Goal: Task Accomplishment & Management: Use online tool/utility

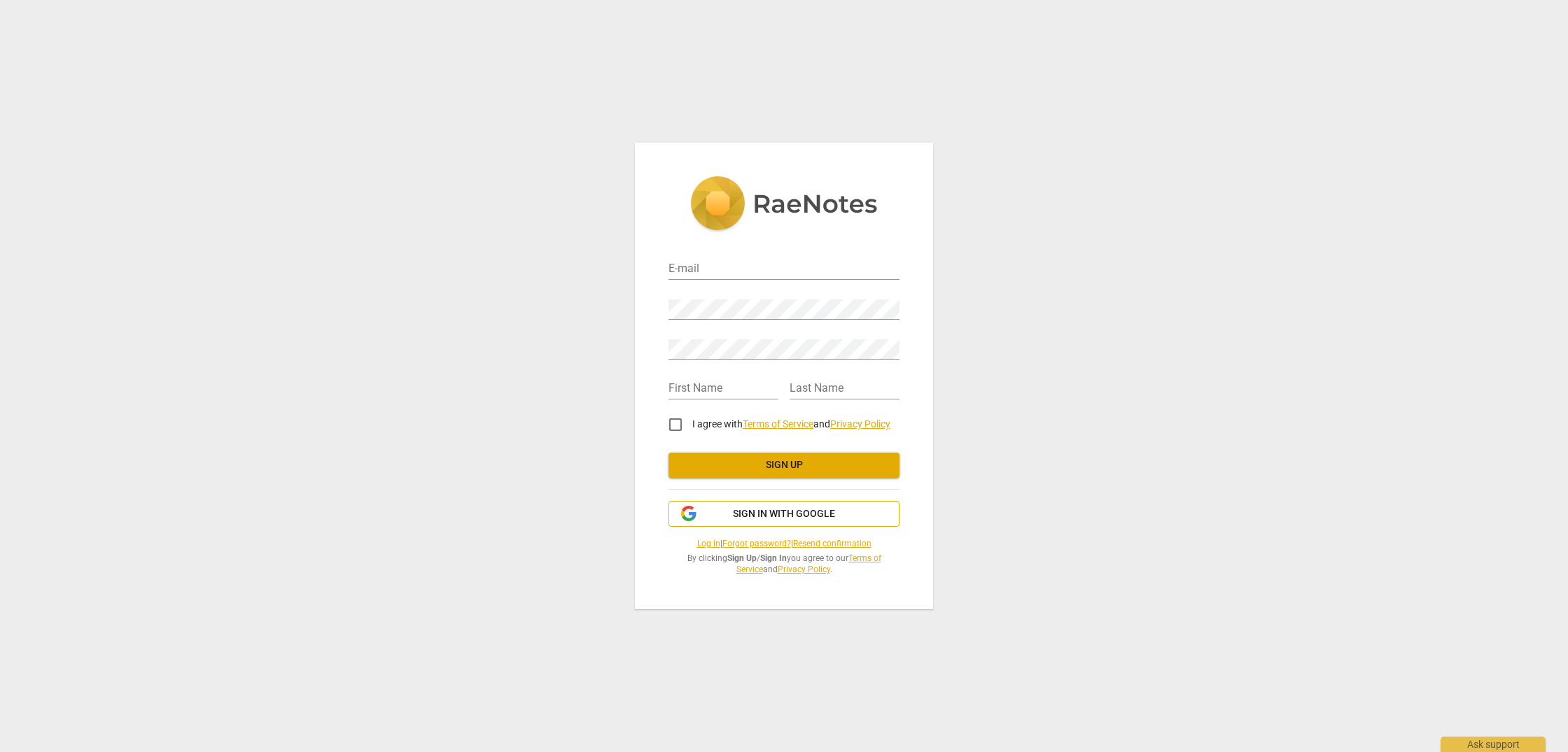
click at [811, 513] on span "Sign in with Google" at bounding box center [784, 515] width 103 height 14
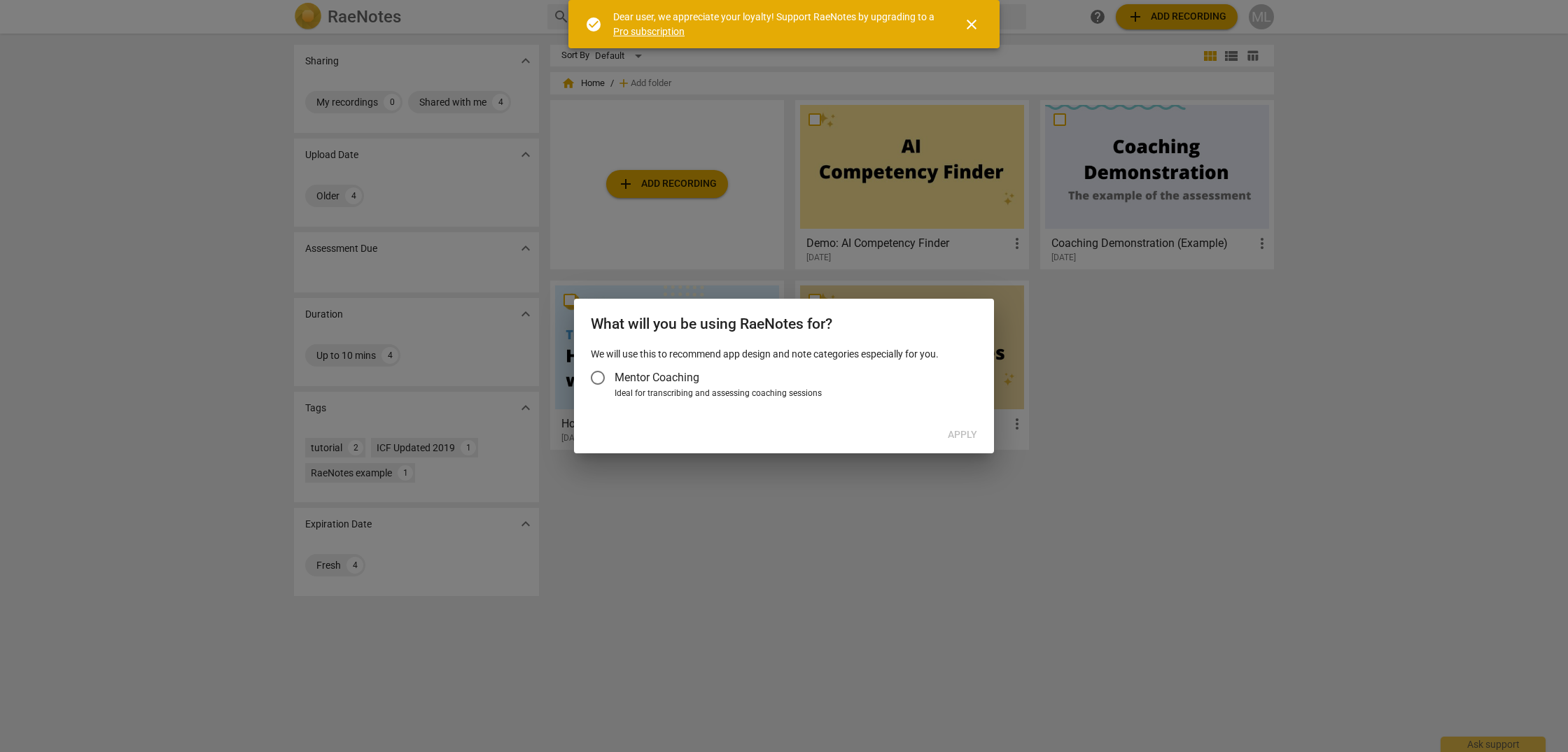
click at [598, 371] on input "Mentor Coaching" at bounding box center [598, 378] width 34 height 34
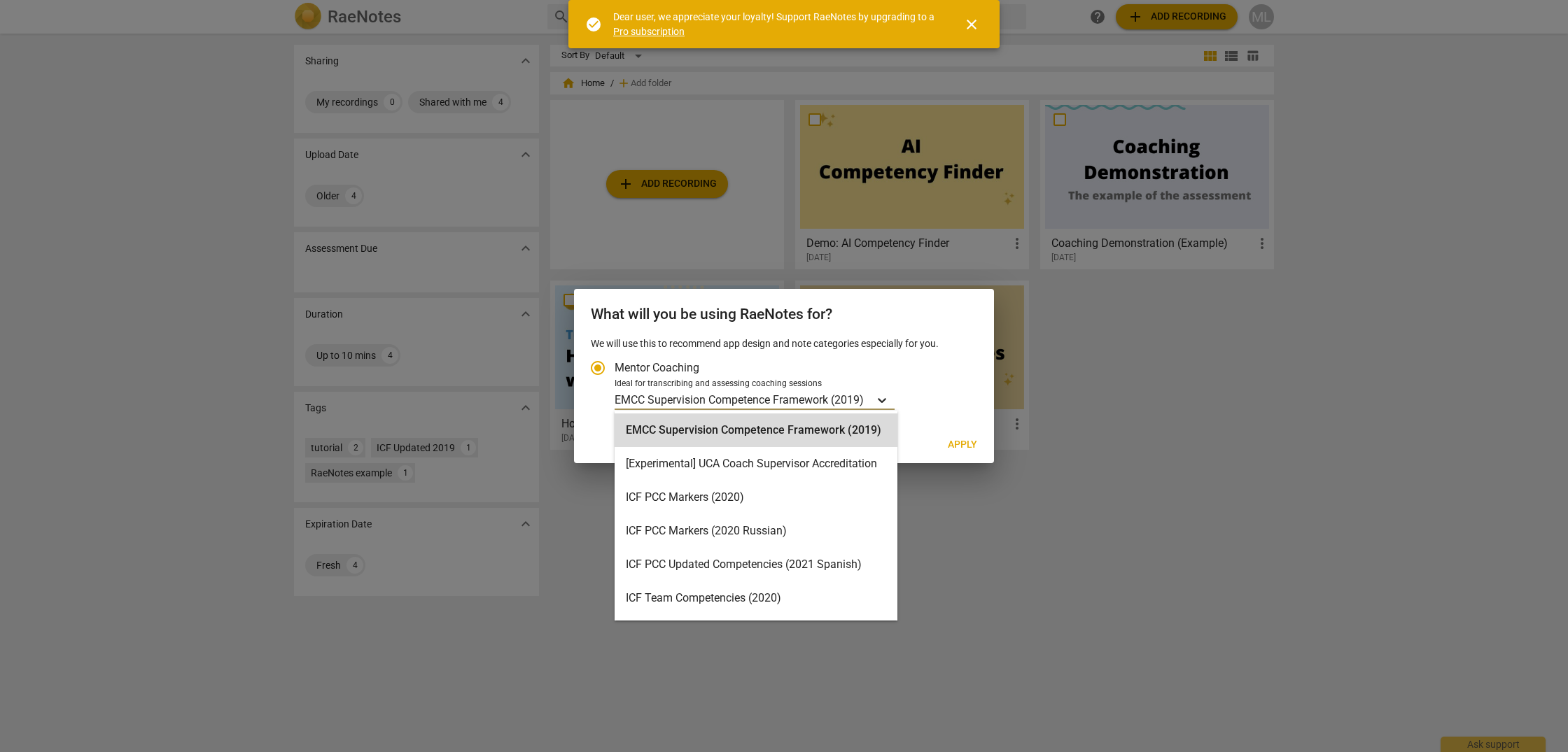
click at [883, 399] on icon "Account type" at bounding box center [882, 400] width 9 height 5
click at [0, 0] on input "Ideal for transcribing and assessing coaching sessions EMCC Supervision Compete…" at bounding box center [0, 0] width 0 height 0
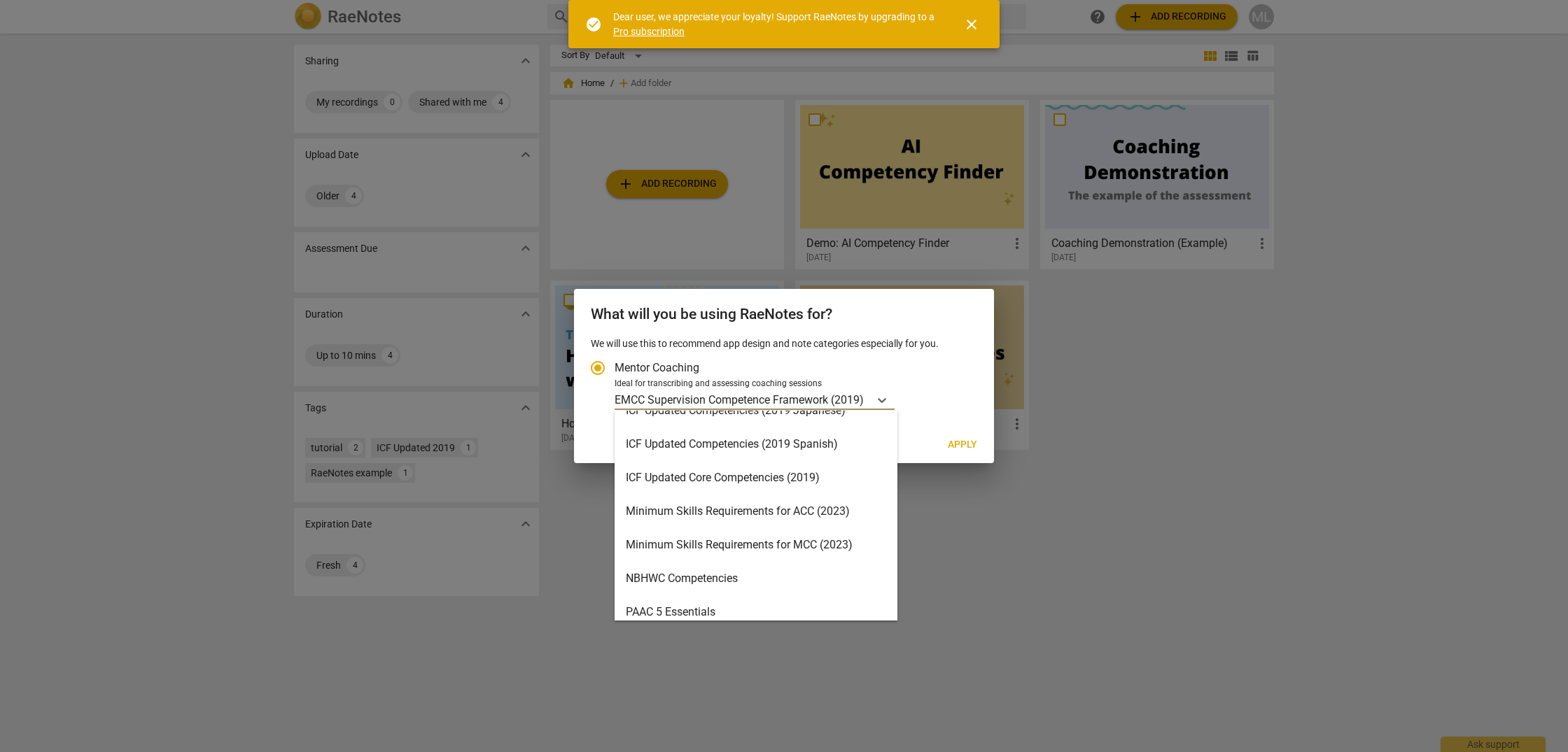
scroll to position [229, 0]
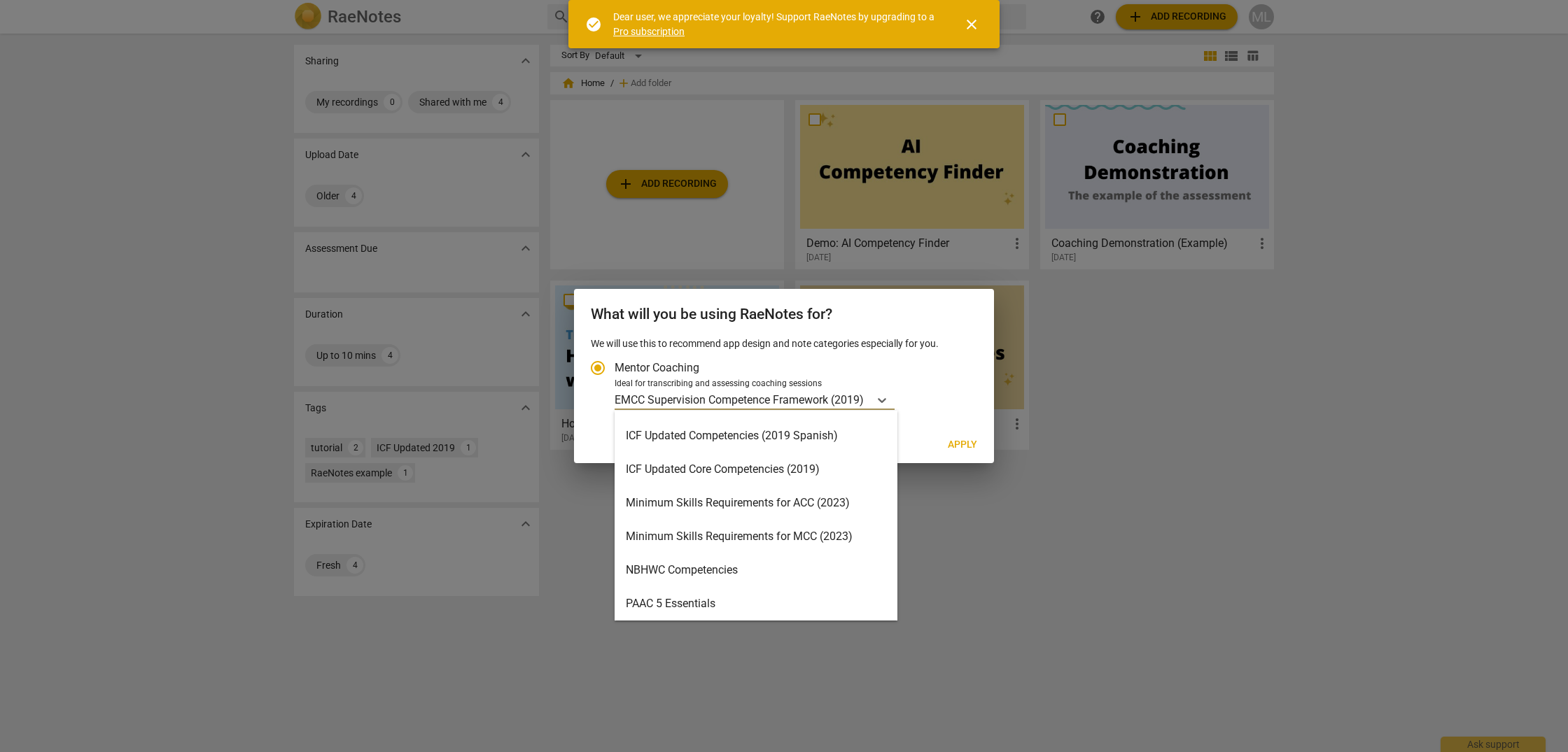
click at [743, 499] on div "Minimum Skills Requirements for ACC (2023)" at bounding box center [756, 503] width 283 height 34
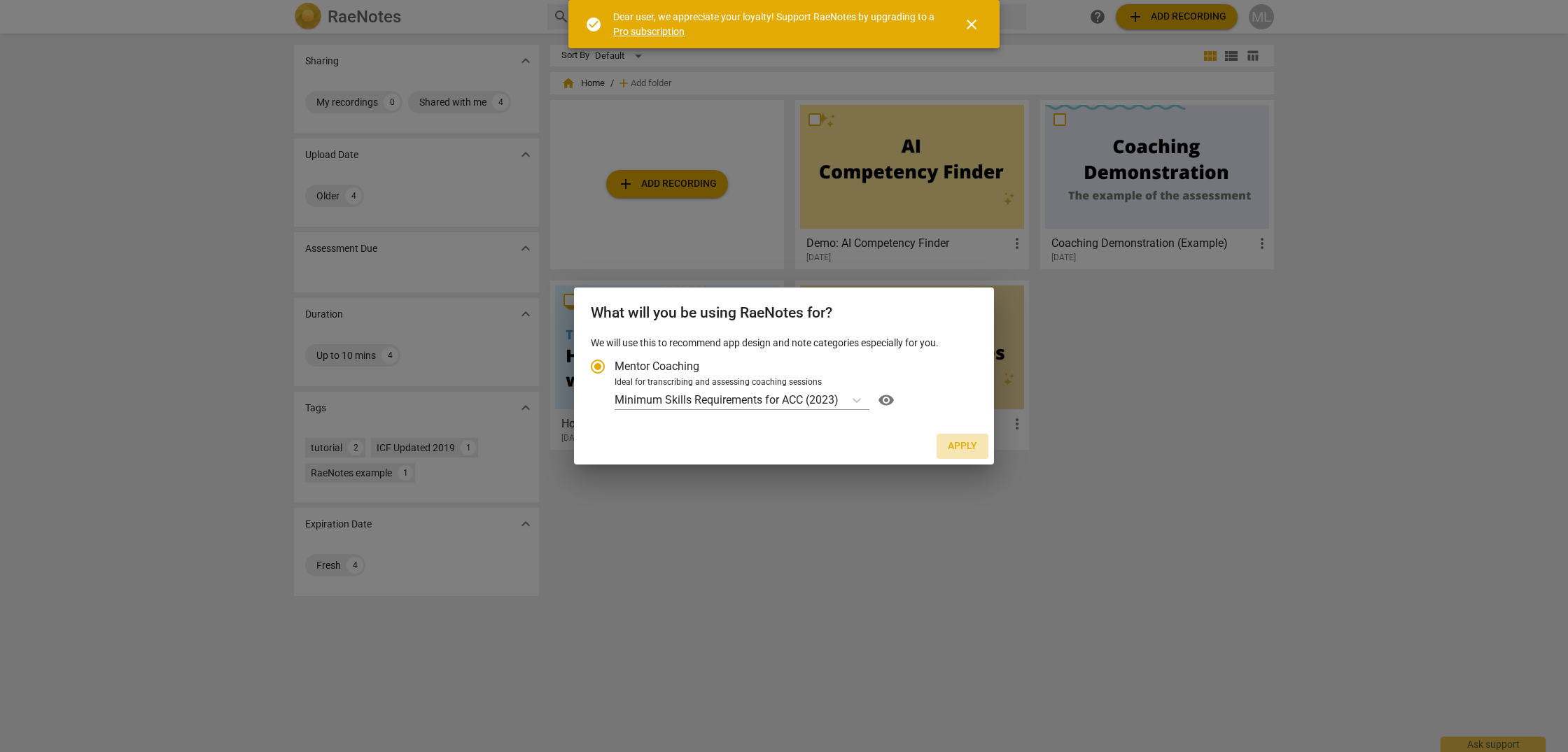
click at [964, 443] on span "Apply" at bounding box center [962, 446] width 29 height 14
radio input "false"
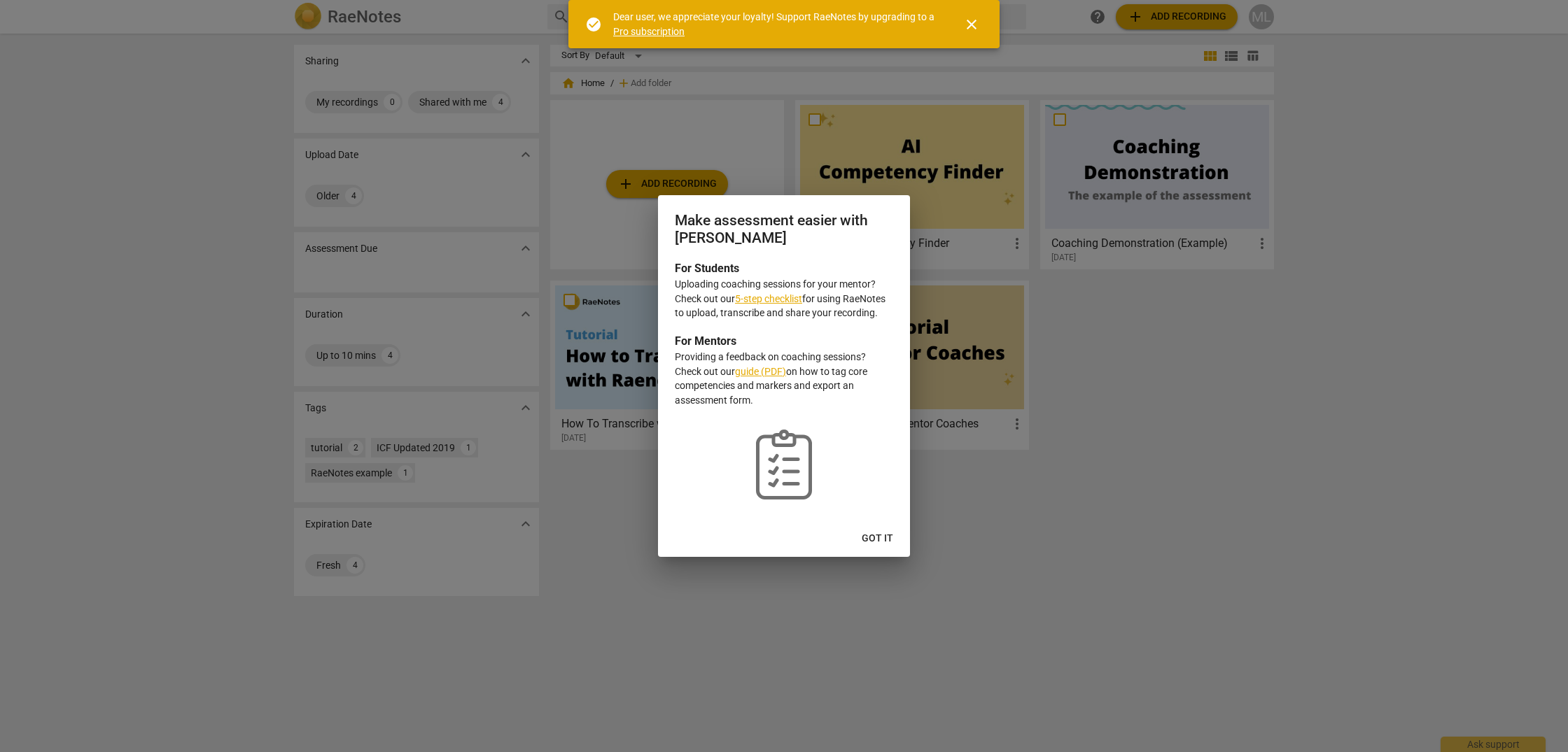
click at [885, 533] on span "Got it" at bounding box center [878, 539] width 32 height 14
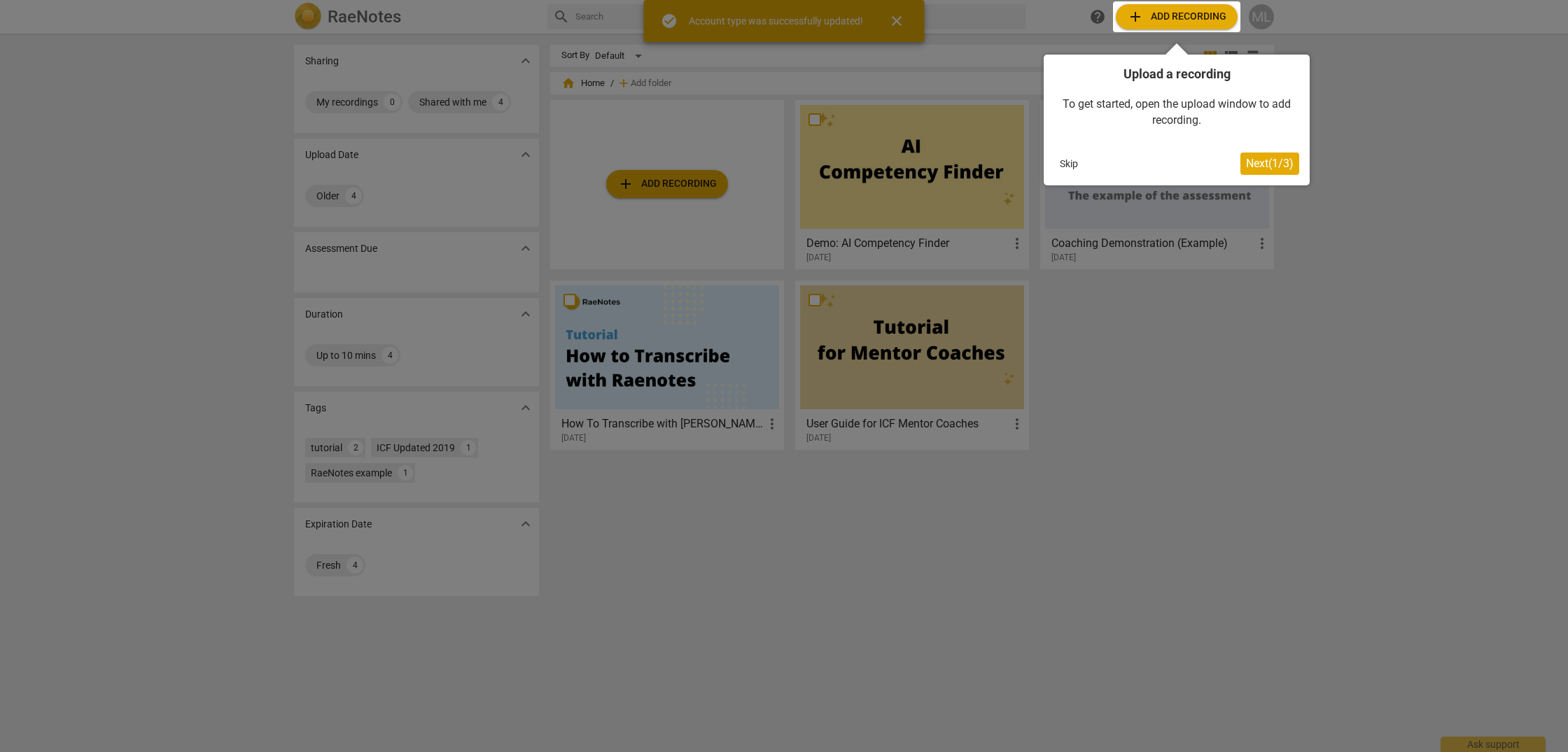
click at [1271, 164] on span "Next ( 1 / 3 )" at bounding box center [1270, 163] width 47 height 13
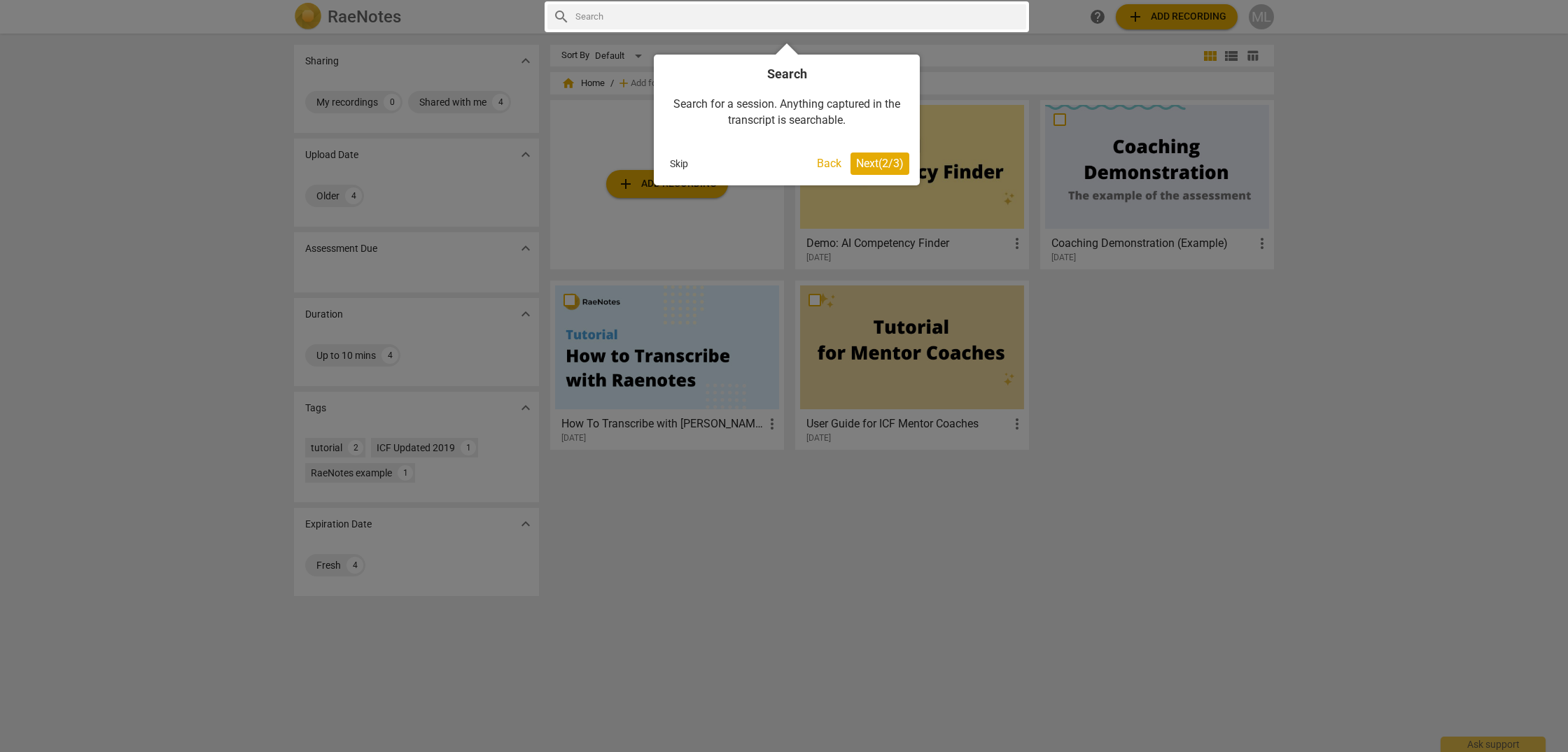
click at [890, 163] on span "Next ( 2 / 3 )" at bounding box center [880, 163] width 47 height 13
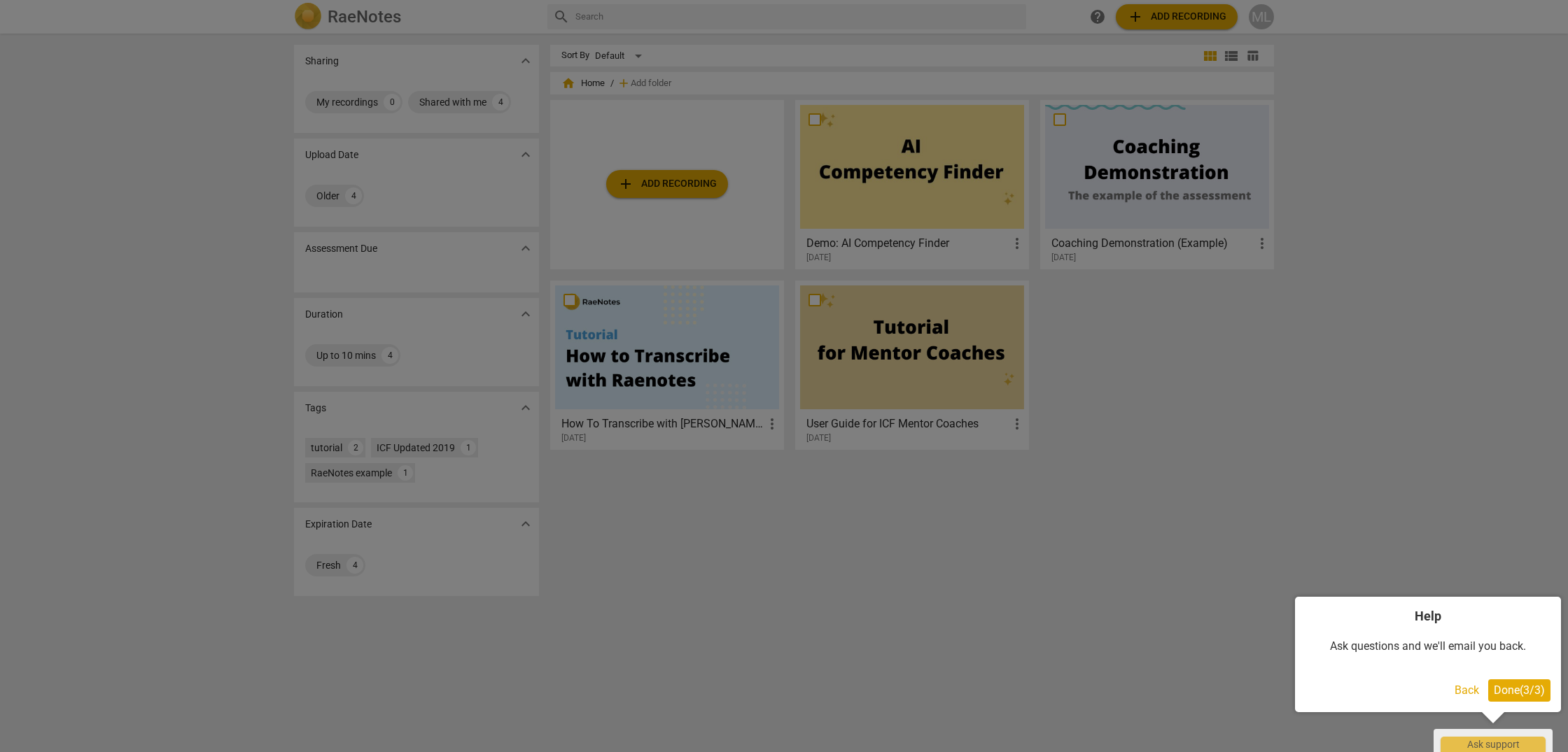
scroll to position [1, 0]
click at [1175, 18] on div at bounding box center [784, 376] width 1568 height 752
click at [694, 187] on div at bounding box center [784, 376] width 1568 height 752
click at [1506, 691] on span "Done ( 3 / 3 )" at bounding box center [1519, 690] width 51 height 13
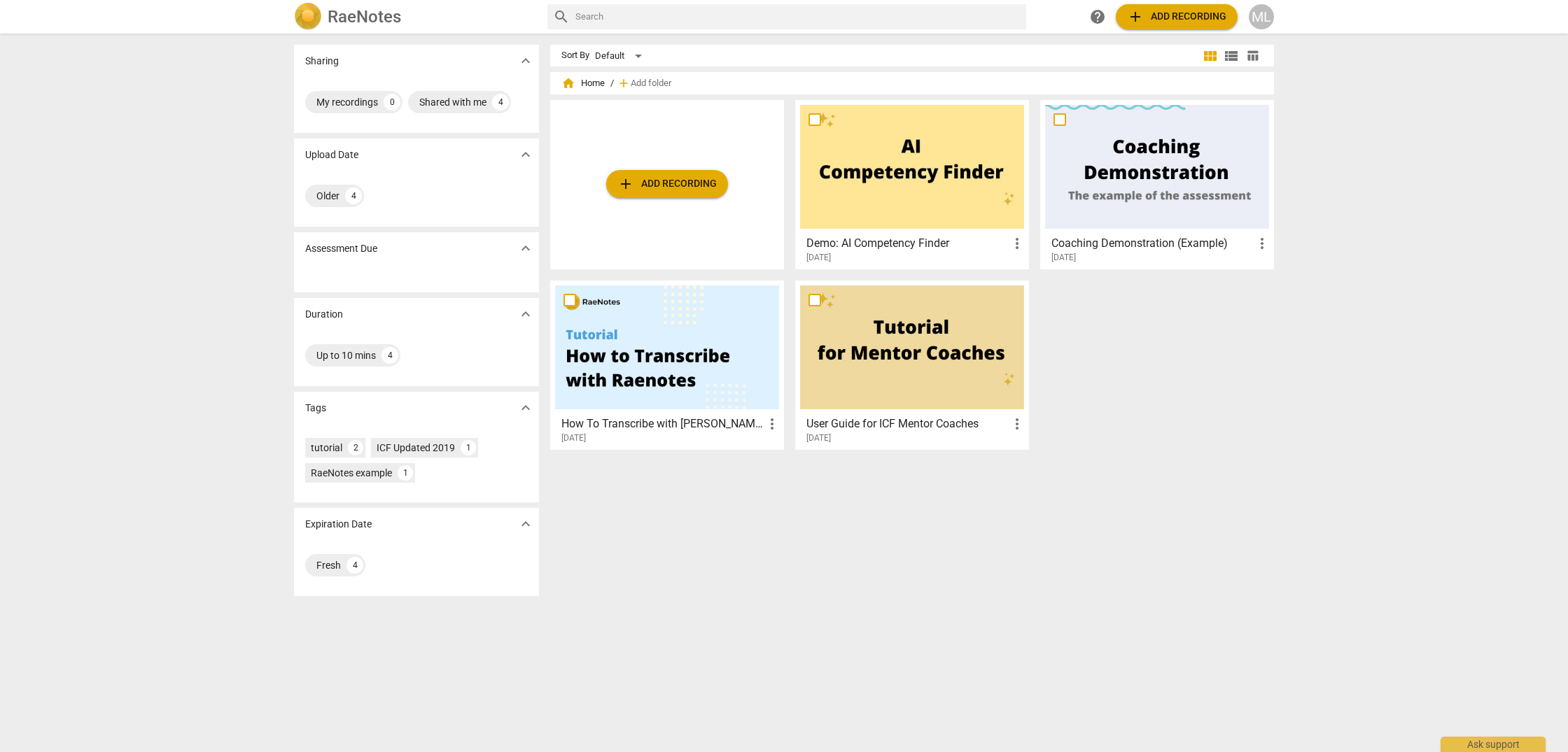
scroll to position [1, 0]
click at [681, 181] on span "add Add recording" at bounding box center [667, 184] width 99 height 17
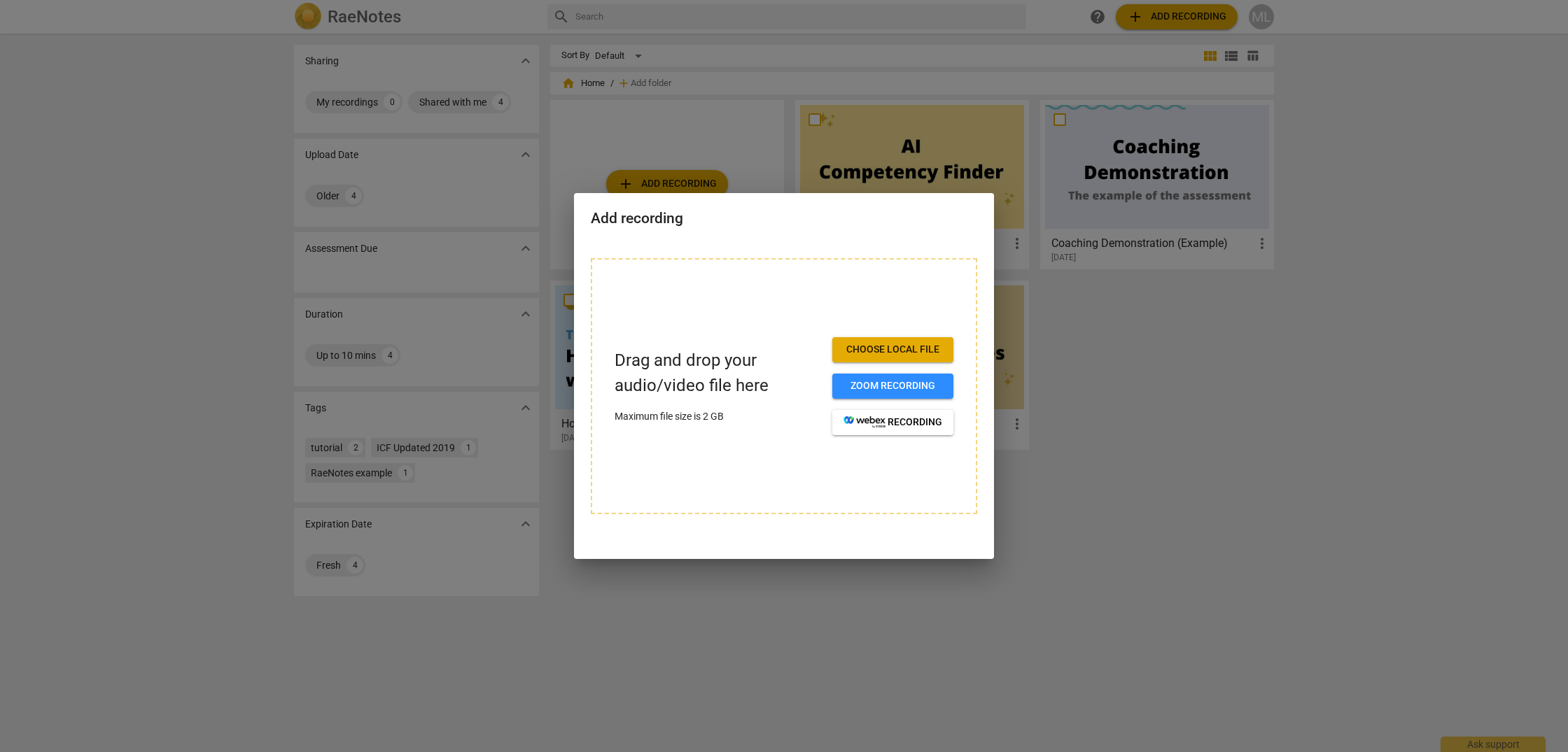
scroll to position [0, 0]
click at [913, 382] on span "Zoom recording" at bounding box center [893, 386] width 99 height 14
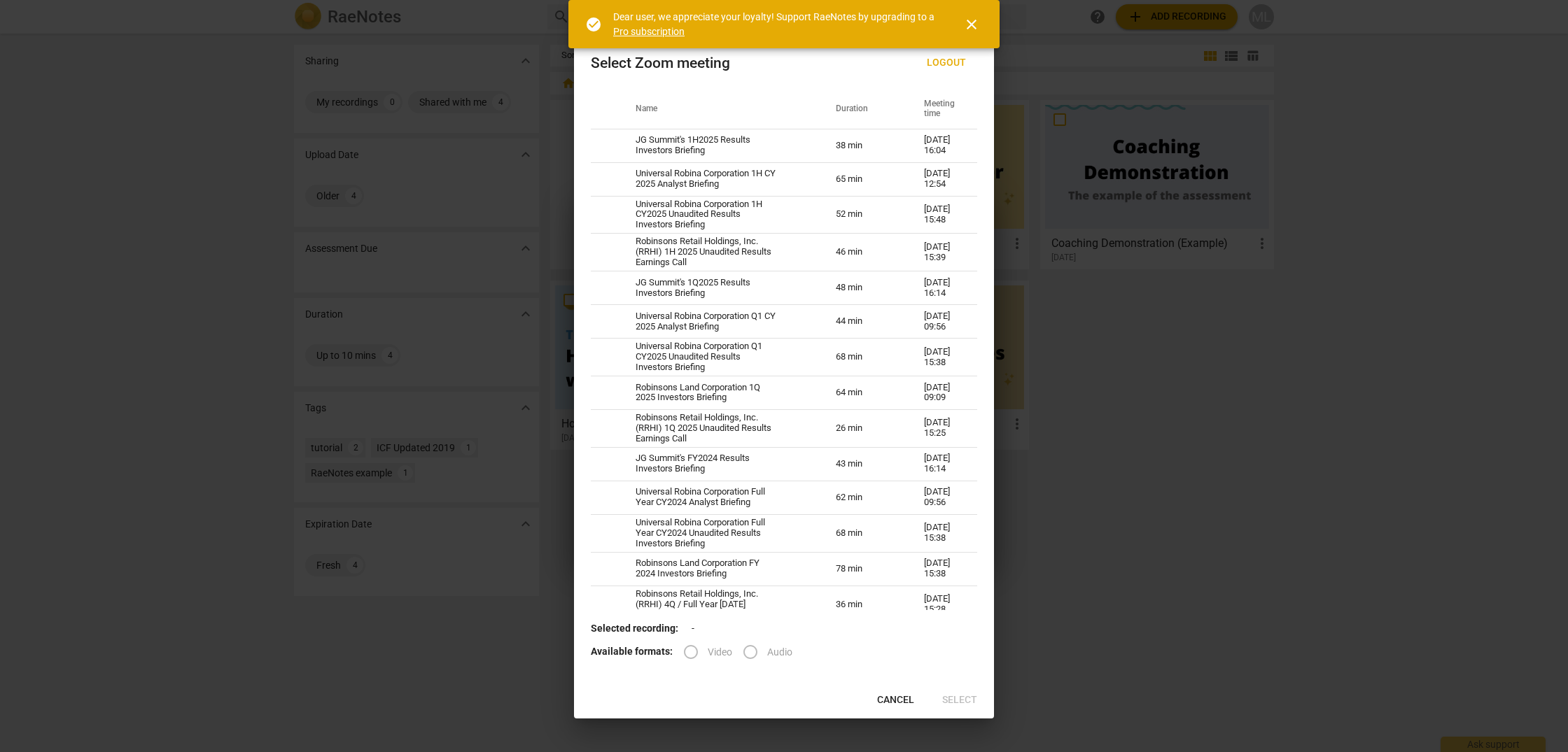
click at [661, 627] on b "Selected recording:" at bounding box center [634, 628] width 88 height 11
click at [908, 701] on span "Cancel" at bounding box center [895, 701] width 37 height 14
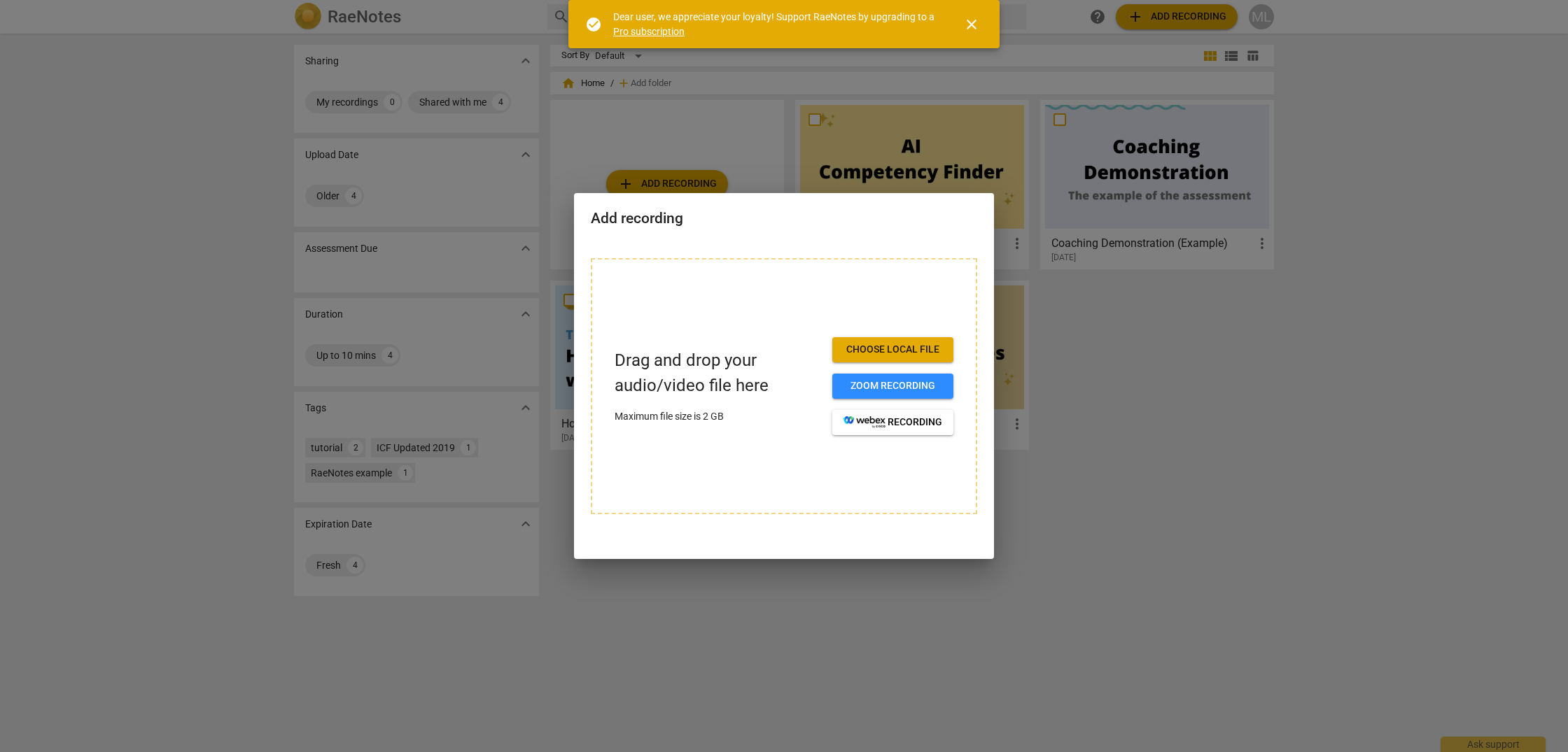
click at [932, 348] on span "Choose local file" at bounding box center [893, 350] width 99 height 14
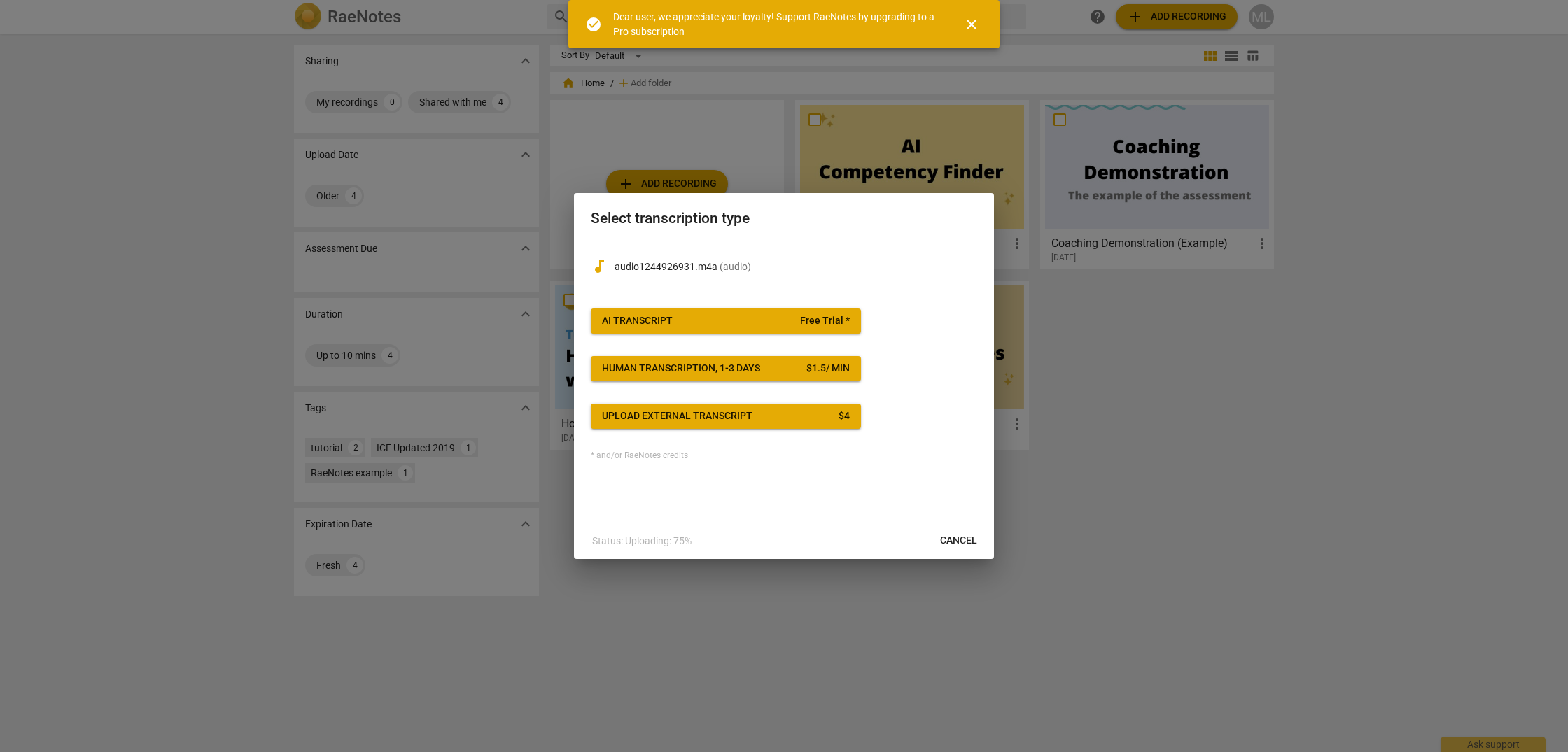
click at [729, 318] on span "AI Transcript Free Trial *" at bounding box center [726, 322] width 248 height 14
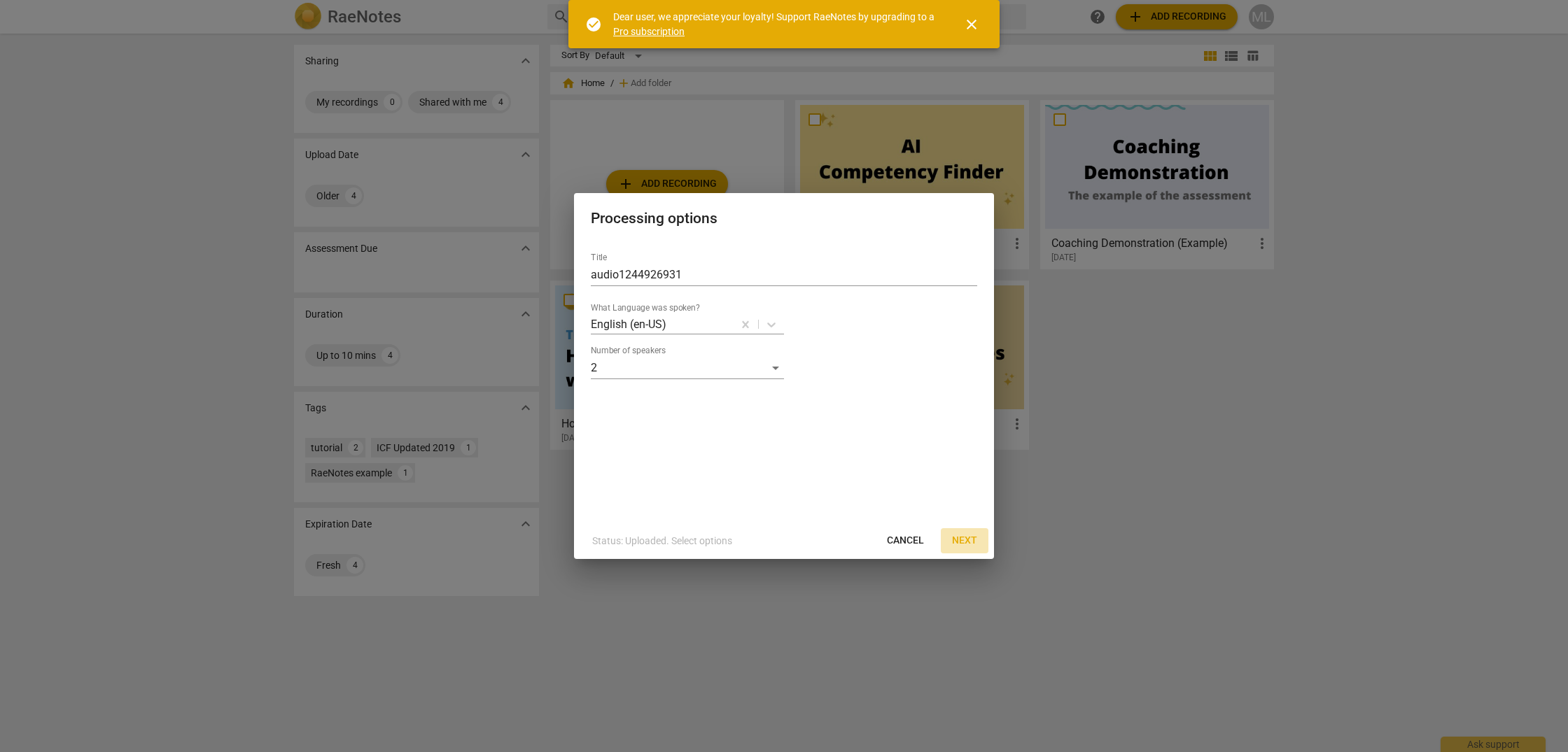
click at [965, 538] on span "Next" at bounding box center [965, 541] width 25 height 14
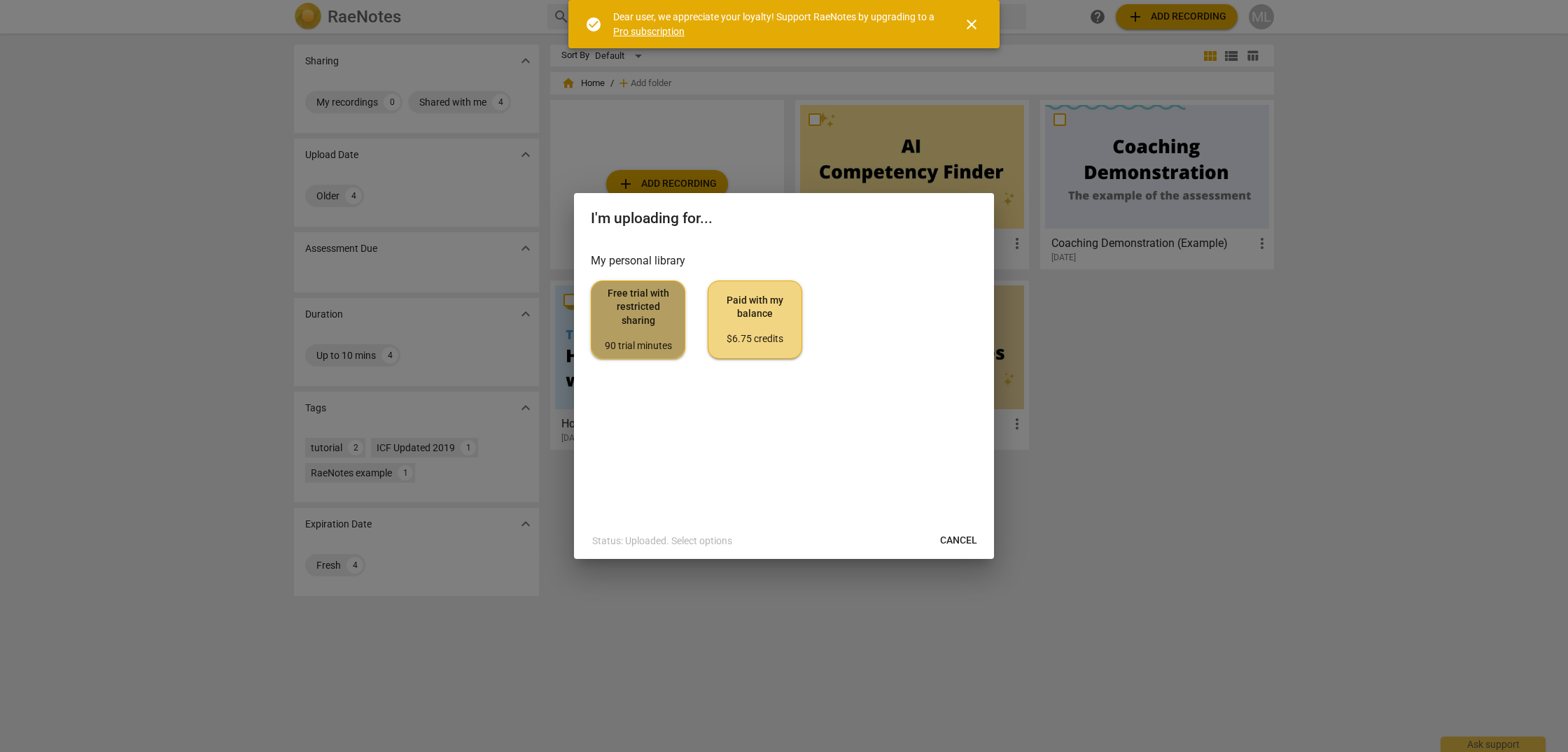
click at [626, 328] on span "Free trial with restricted sharing 90 trial minutes" at bounding box center [638, 319] width 71 height 65
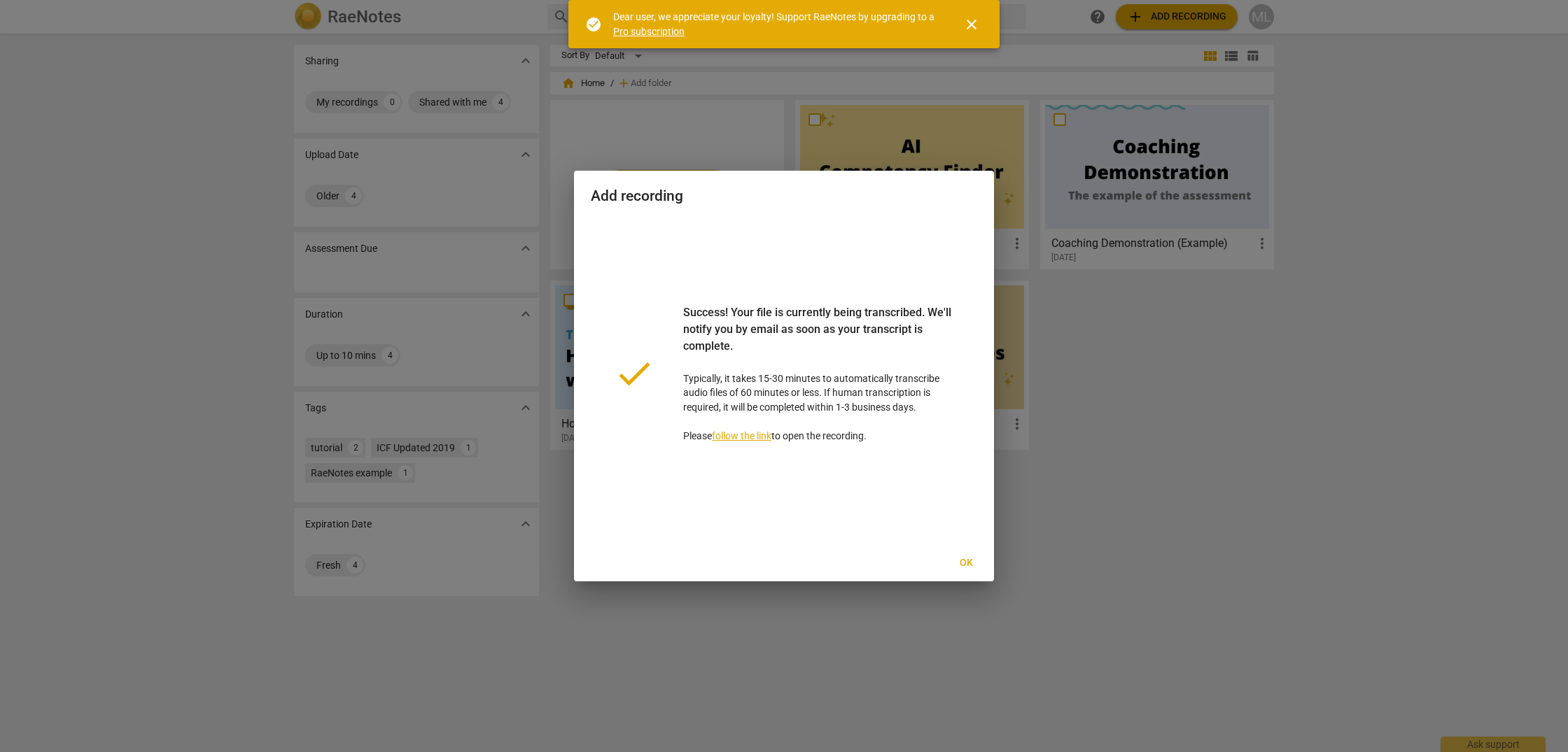
click at [976, 566] on span "Ok" at bounding box center [966, 564] width 22 height 14
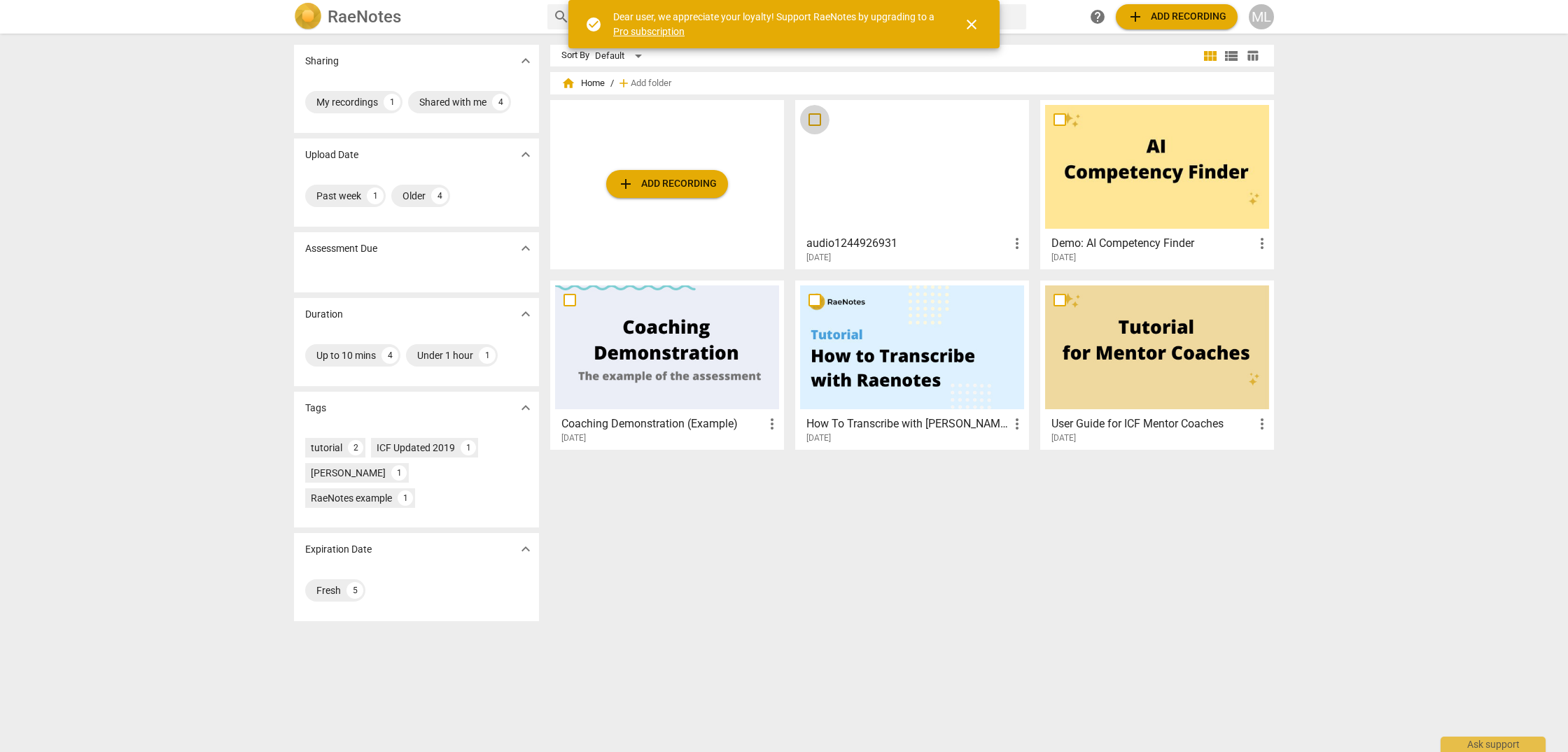
drag, startPoint x: 813, startPoint y: 115, endPoint x: 834, endPoint y: 128, distance: 24.7
click at [812, 115] on input "checkbox" at bounding box center [815, 119] width 29 height 17
checkbox input "false"
click at [976, 23] on span "close" at bounding box center [971, 24] width 17 height 17
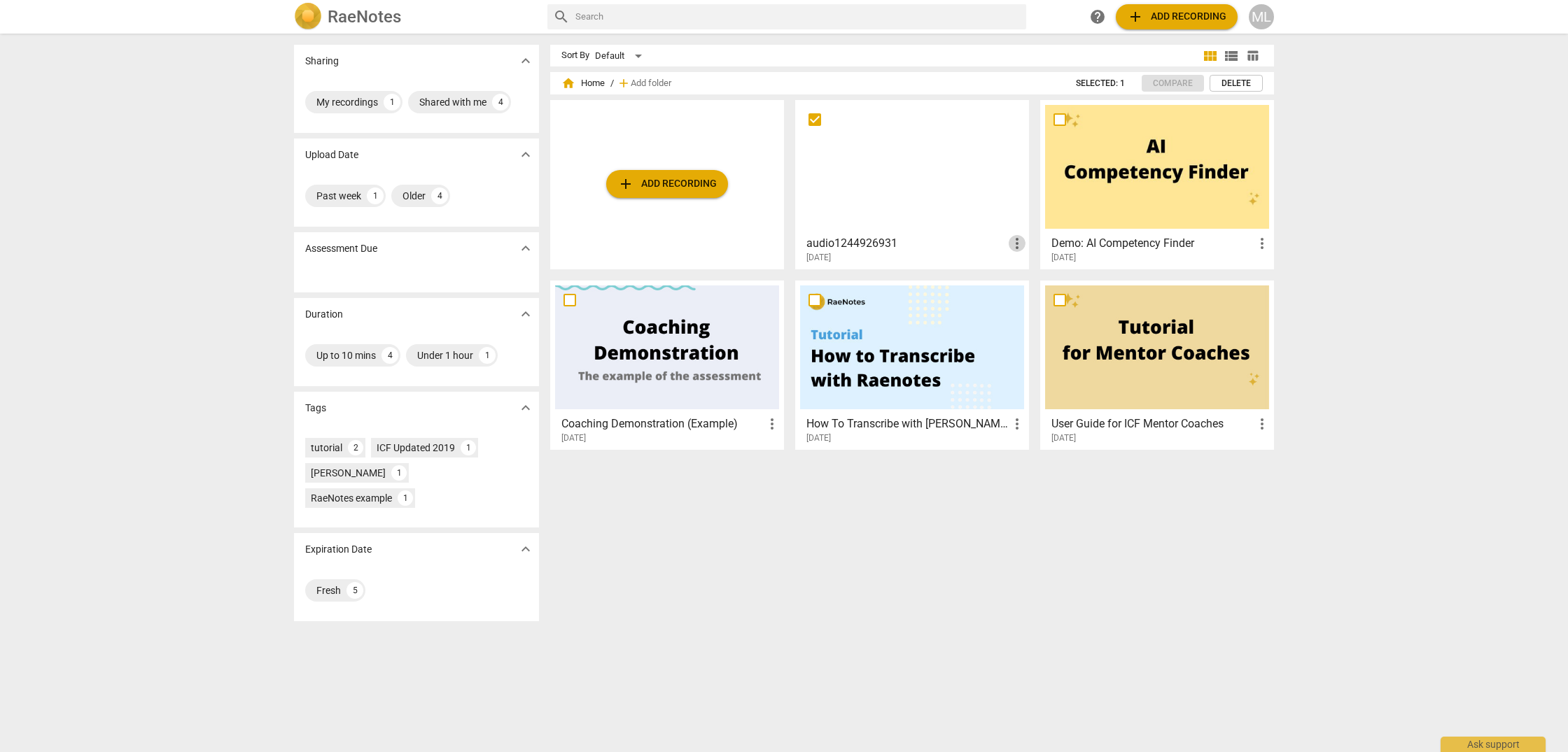
click at [1014, 248] on span "more_vert" at bounding box center [1017, 243] width 17 height 17
click at [936, 213] on div at bounding box center [784, 376] width 1568 height 752
click at [816, 115] on input "checkbox" at bounding box center [815, 119] width 29 height 17
click at [1149, 177] on div at bounding box center [1157, 166] width 224 height 124
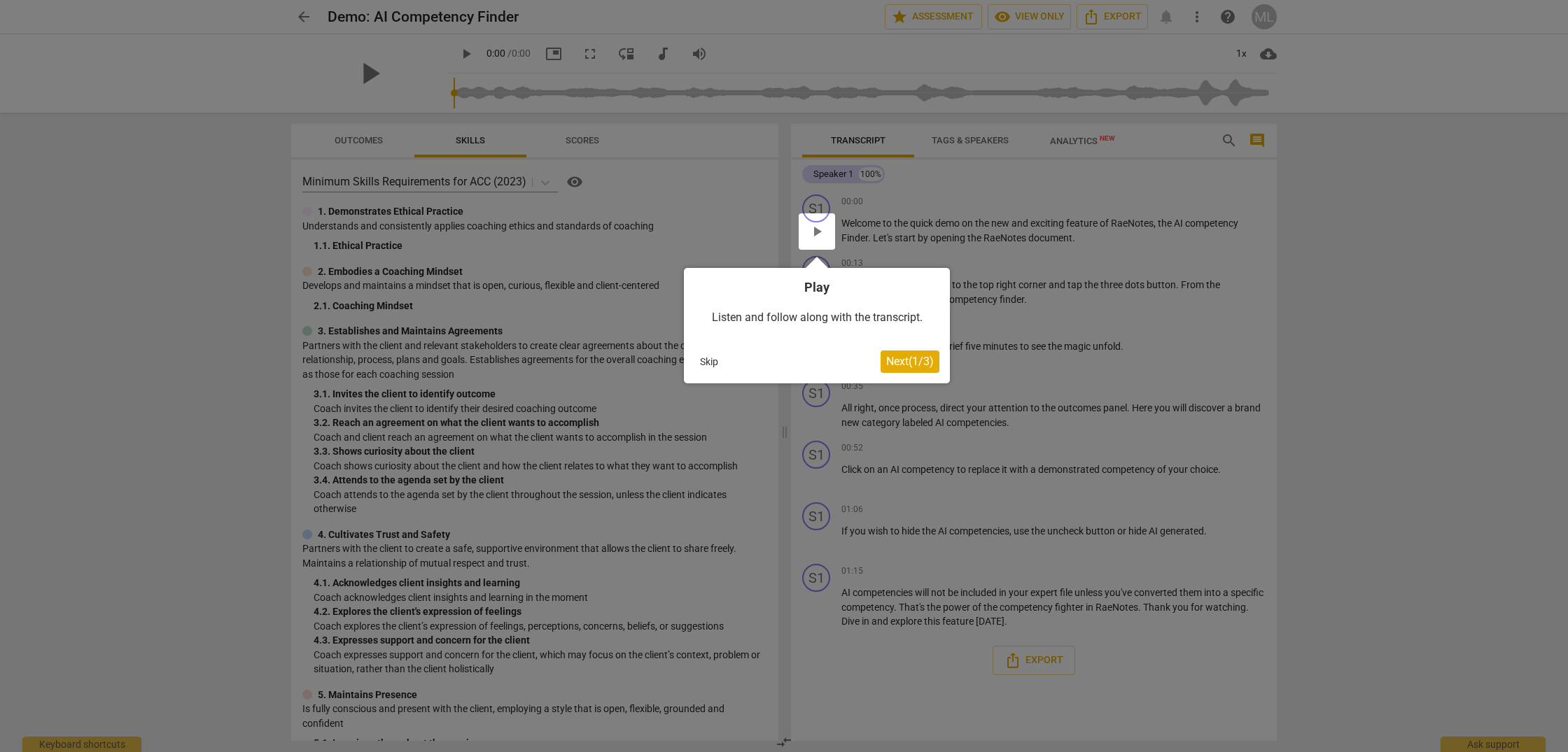
click at [910, 364] on span "Next ( 1 / 3 )" at bounding box center [910, 361] width 47 height 13
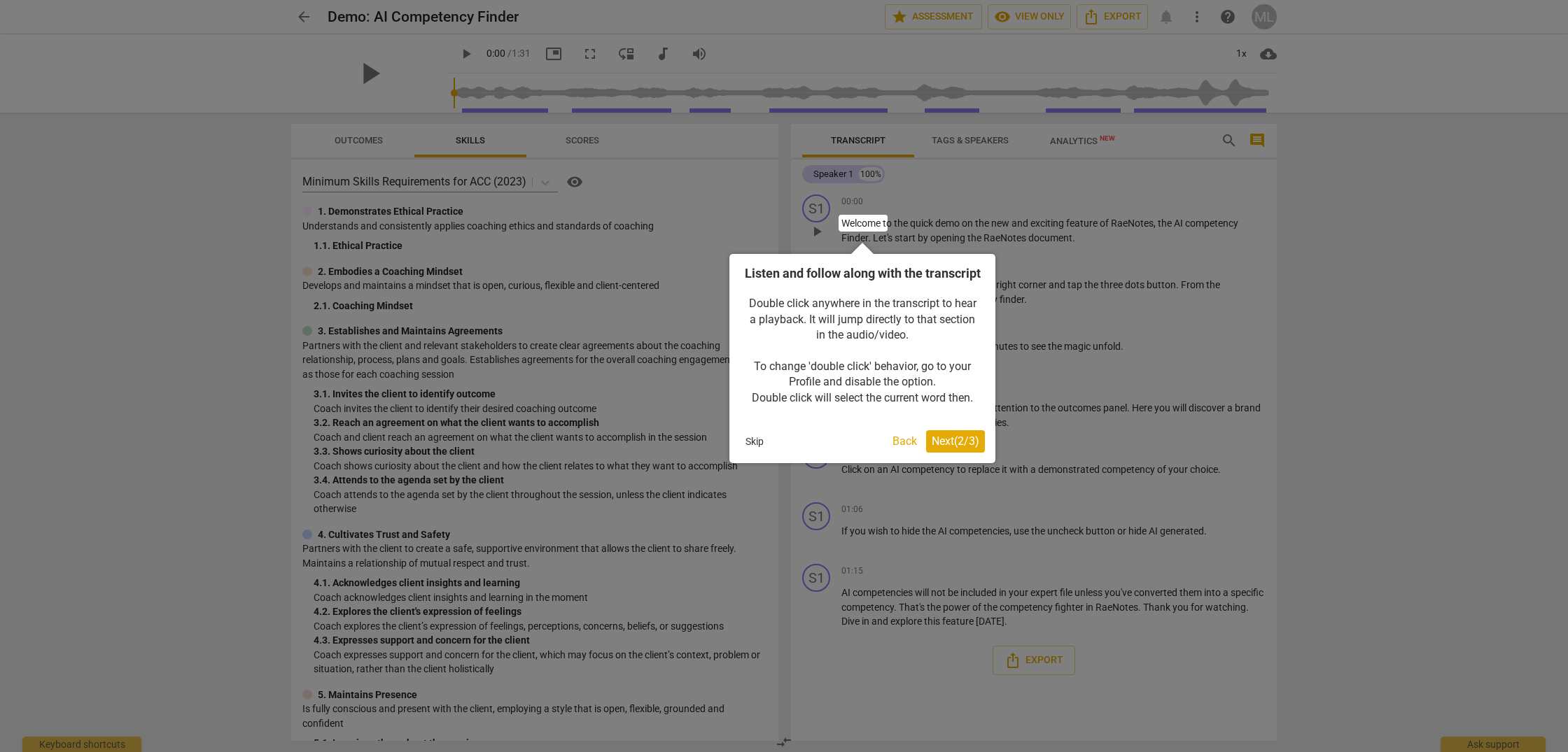
click at [963, 448] on span "Next ( 2 / 3 )" at bounding box center [956, 441] width 47 height 13
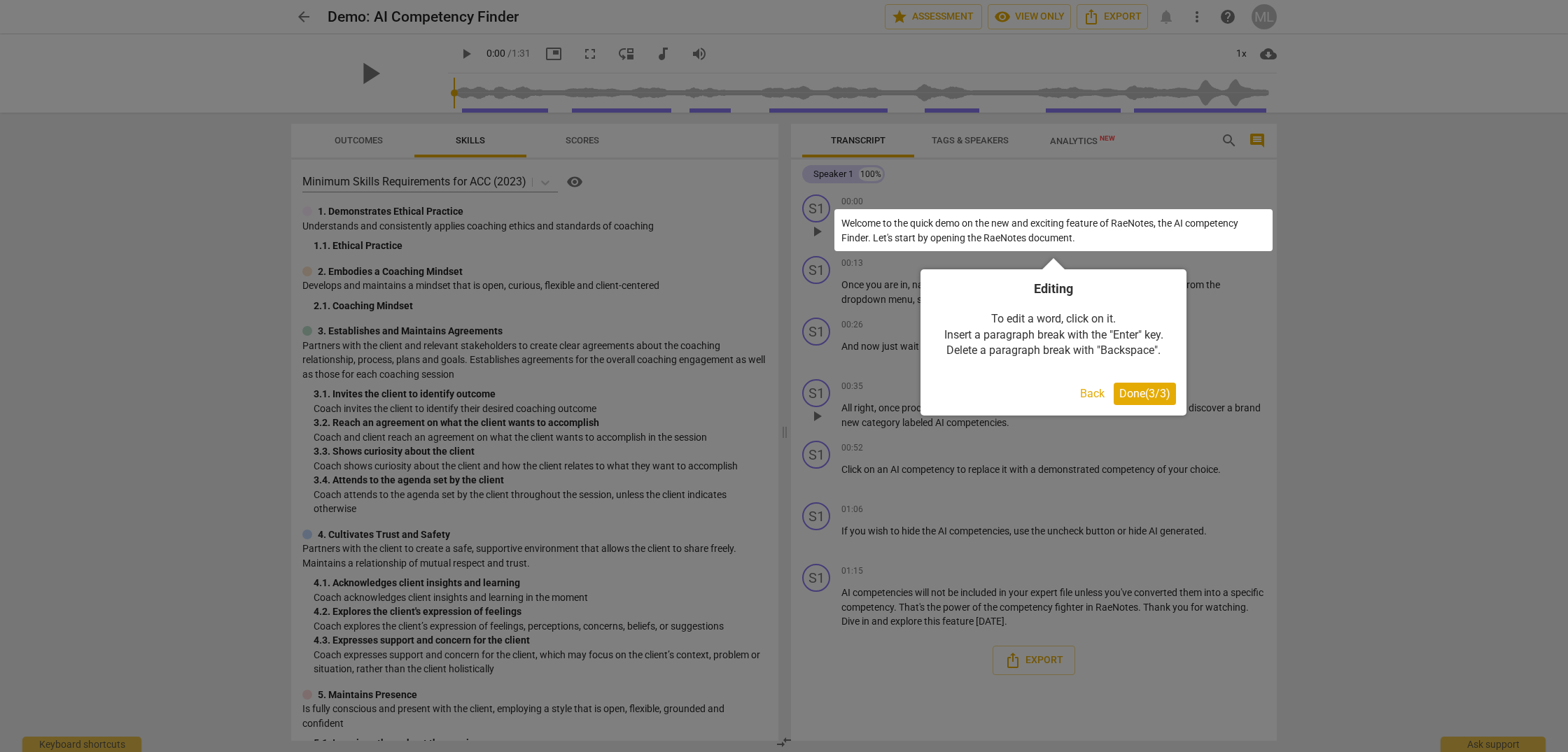
click at [1149, 396] on span "Done ( 3 / 3 )" at bounding box center [1144, 393] width 51 height 13
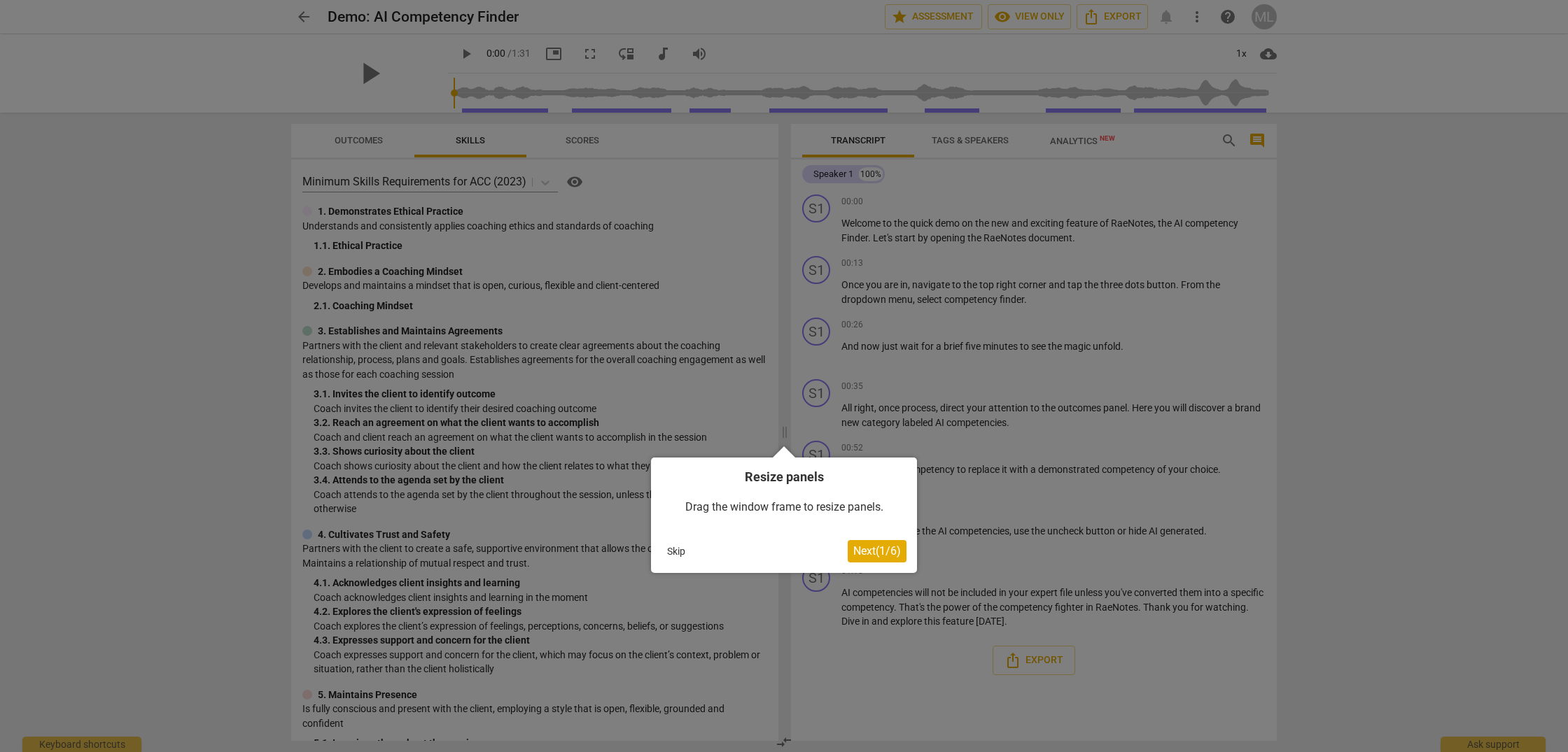
click at [882, 550] on span "Next ( 1 / 6 )" at bounding box center [877, 551] width 47 height 13
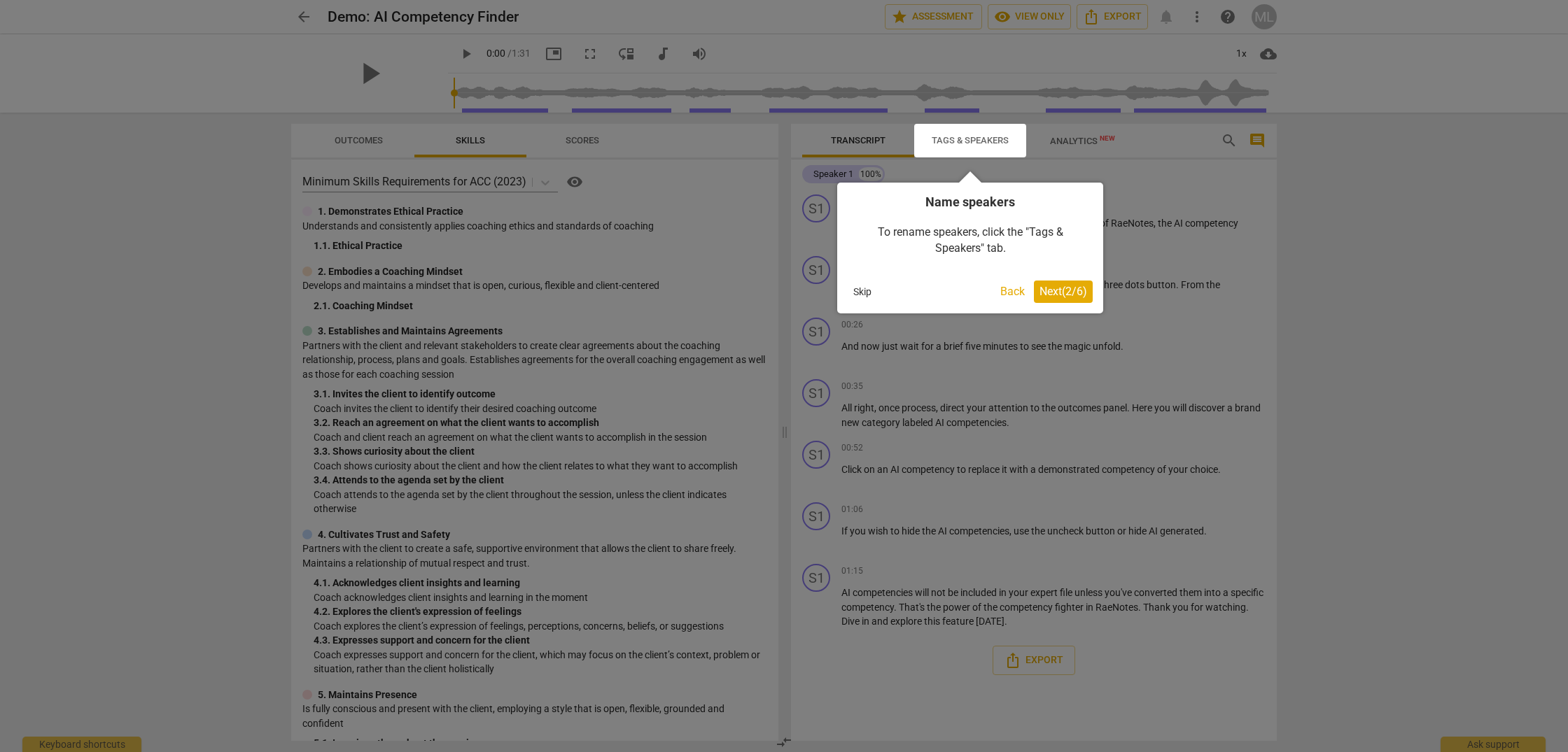
scroll to position [1, 0]
click at [1073, 285] on span "Next ( 2 / 6 )" at bounding box center [1063, 291] width 47 height 13
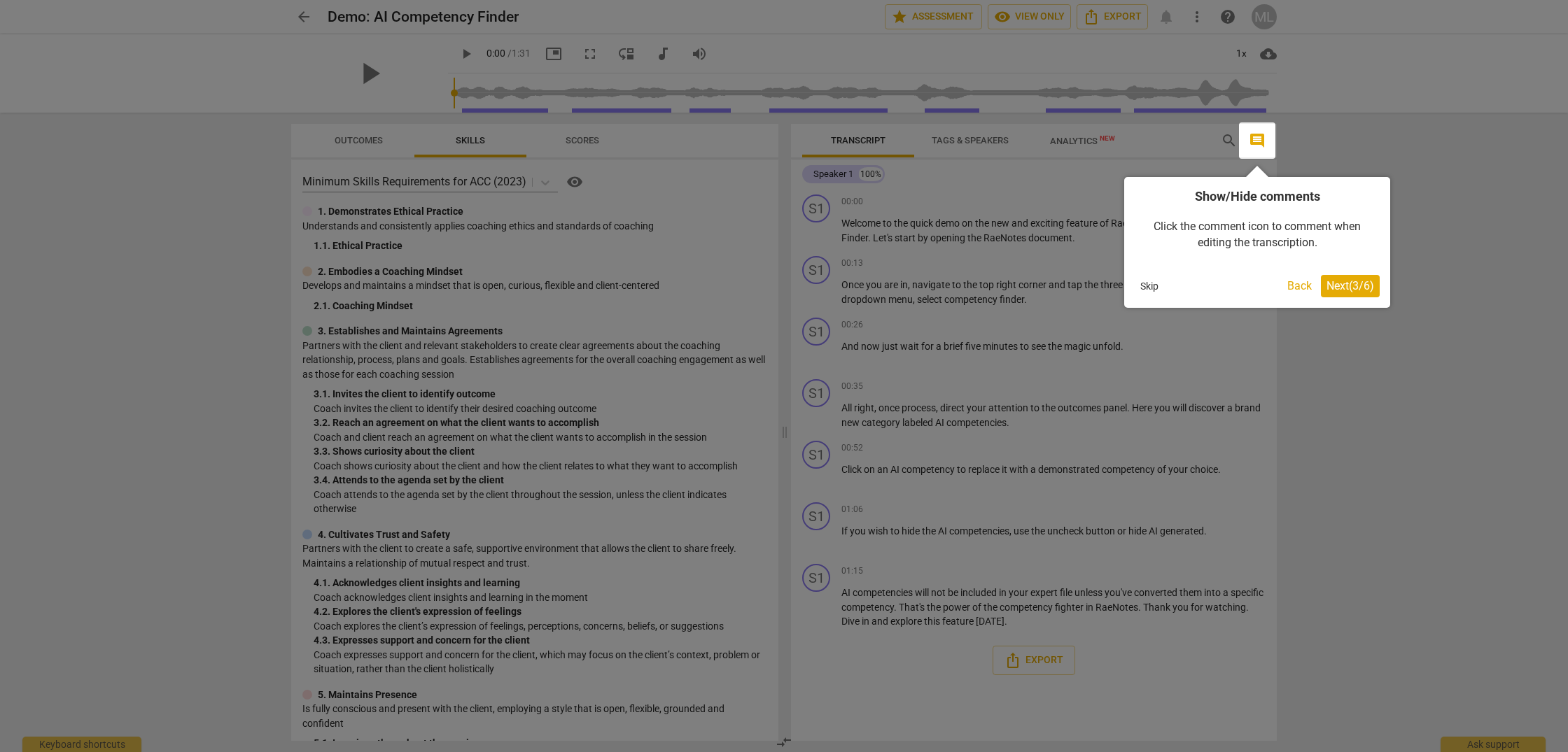
scroll to position [0, 0]
click at [1346, 288] on span "Next ( 3 / 6 )" at bounding box center [1350, 285] width 47 height 13
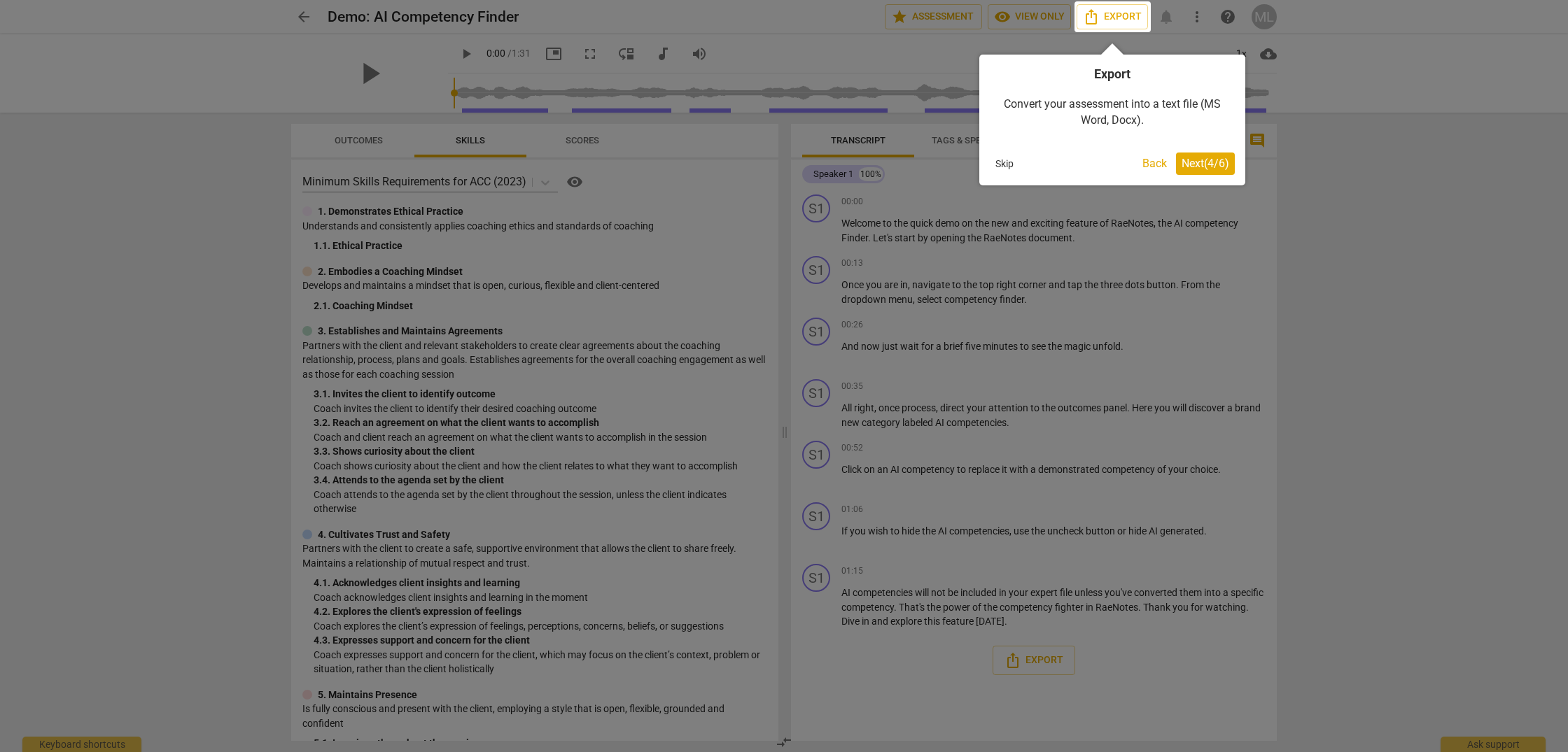
click at [1200, 159] on span "Next ( 4 / 6 )" at bounding box center [1205, 163] width 47 height 13
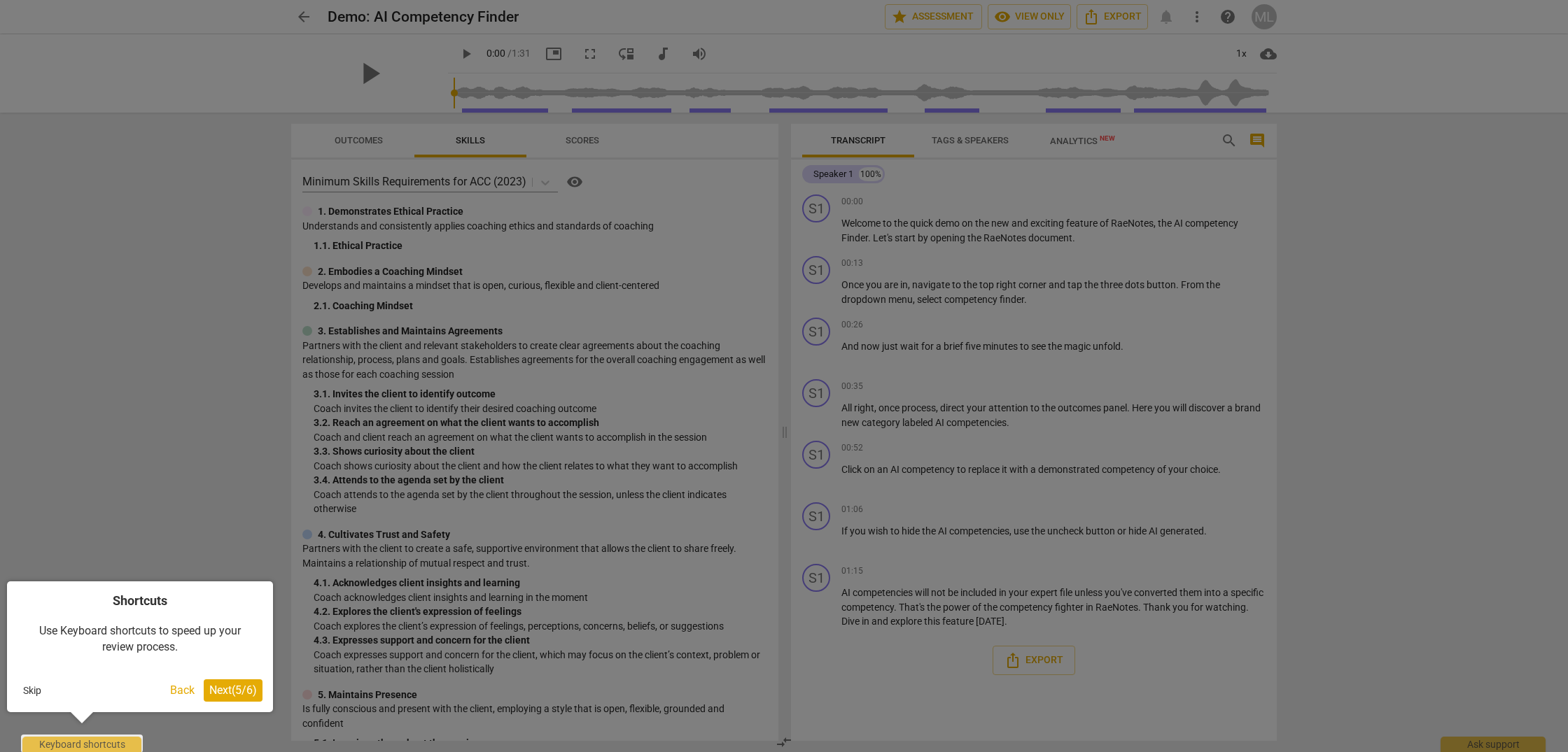
click at [227, 693] on span "Next ( 5 / 6 )" at bounding box center [233, 690] width 47 height 13
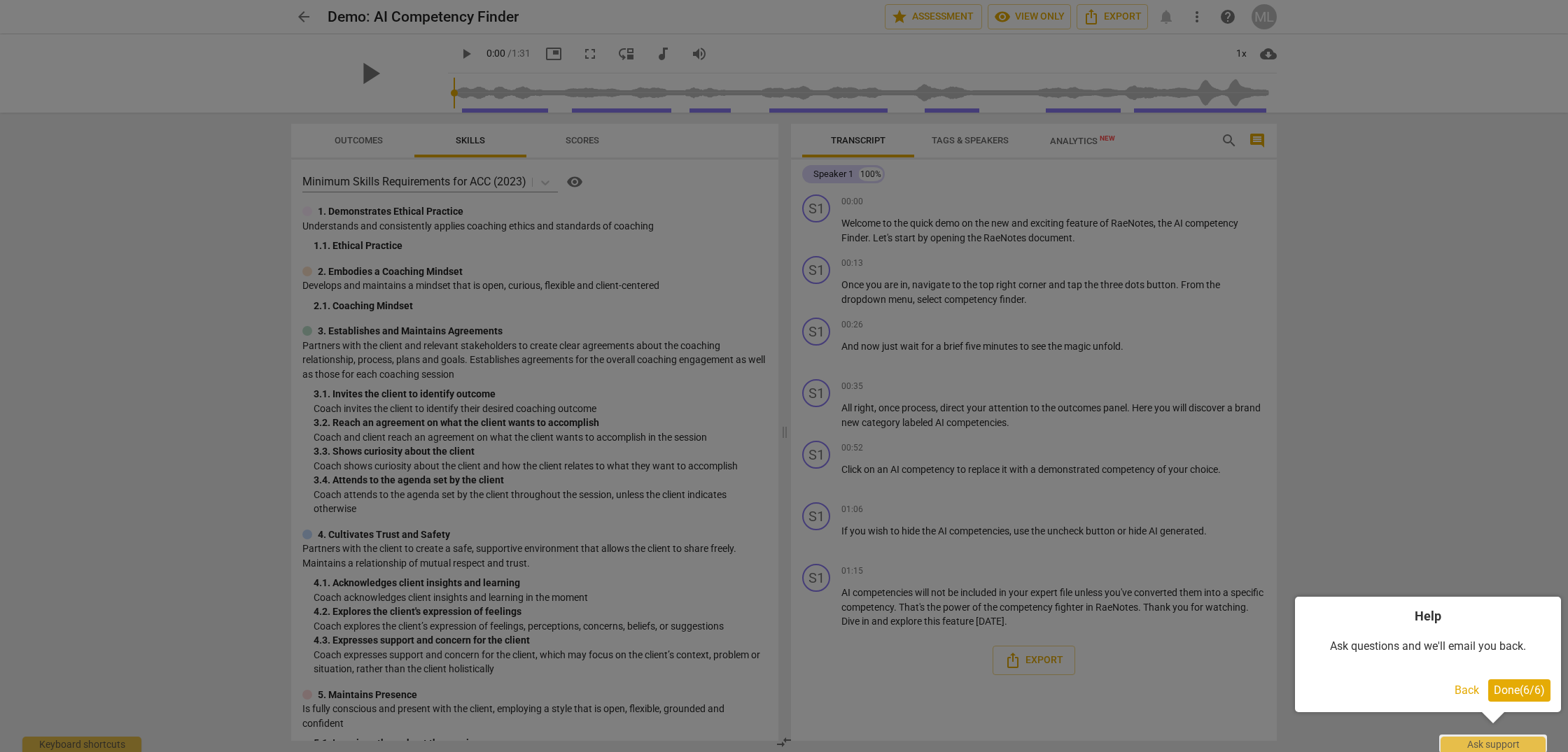
click at [1533, 689] on span "Done ( 6 / 6 )" at bounding box center [1519, 690] width 51 height 13
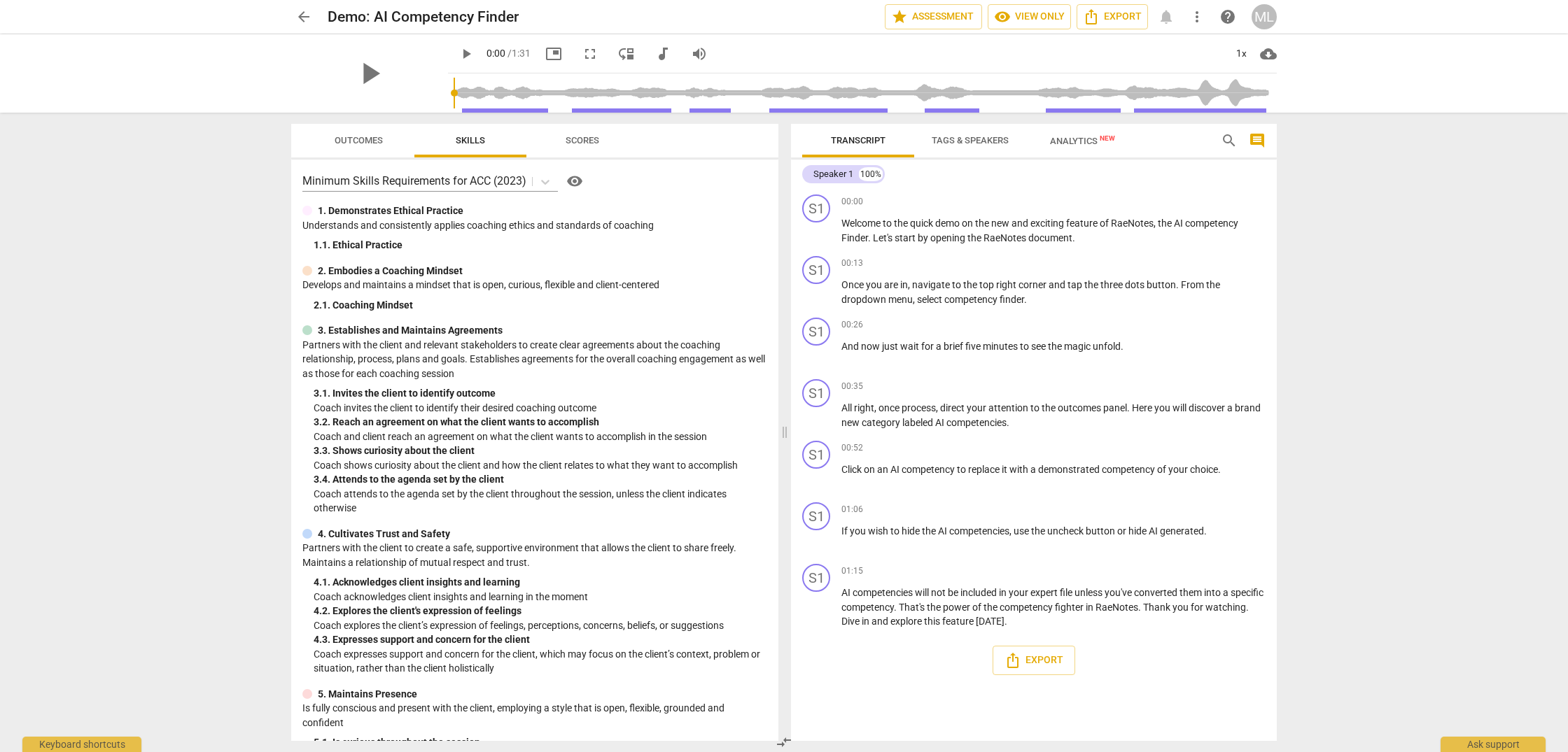
click at [308, 17] on span "arrow_back" at bounding box center [304, 17] width 17 height 17
